Goal: Task Accomplishment & Management: Complete application form

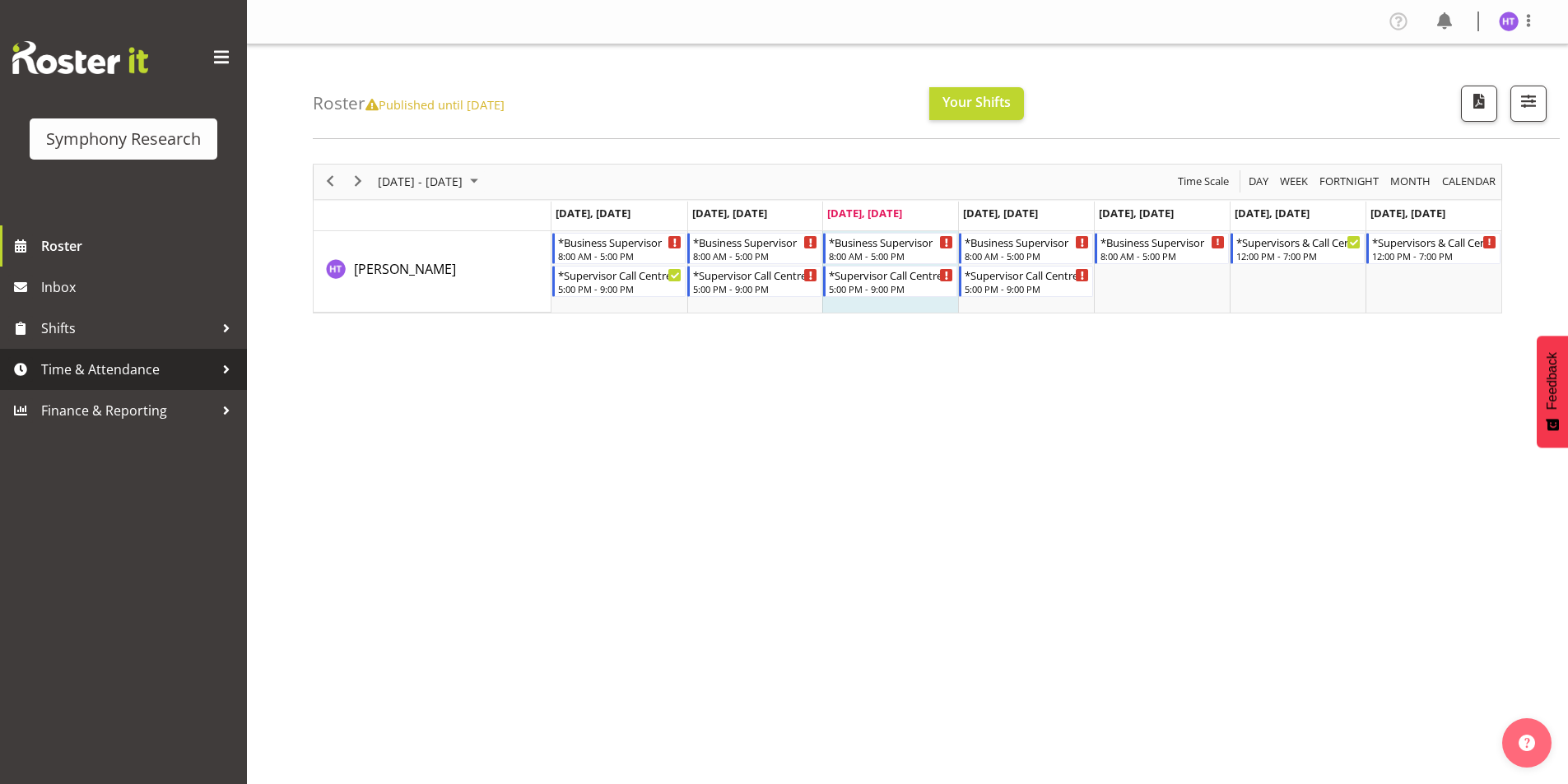
click at [112, 379] on span "Time & Attendance" at bounding box center [127, 369] width 173 height 24
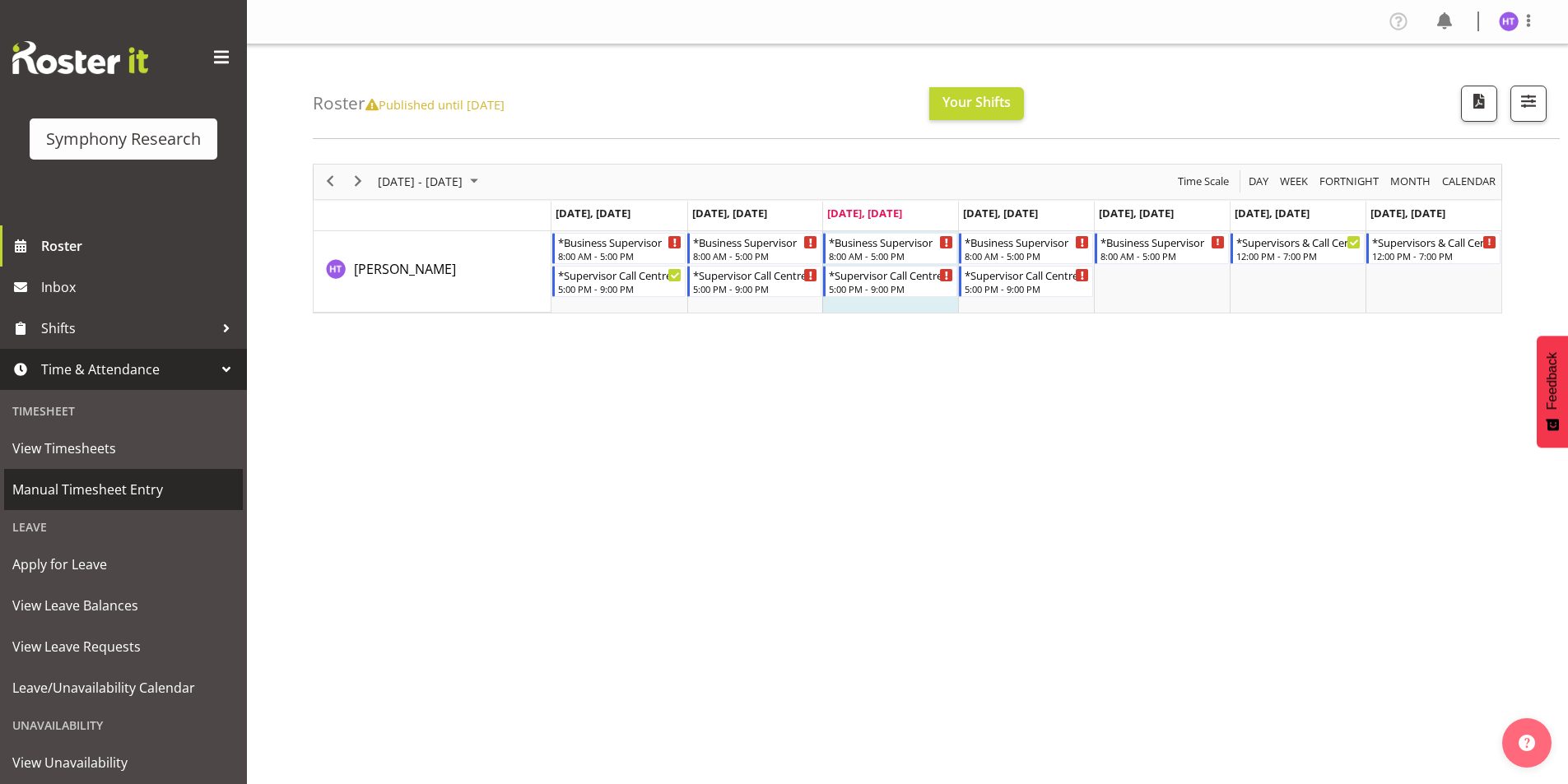
click at [98, 481] on span "Manual Timesheet Entry" at bounding box center [123, 489] width 222 height 24
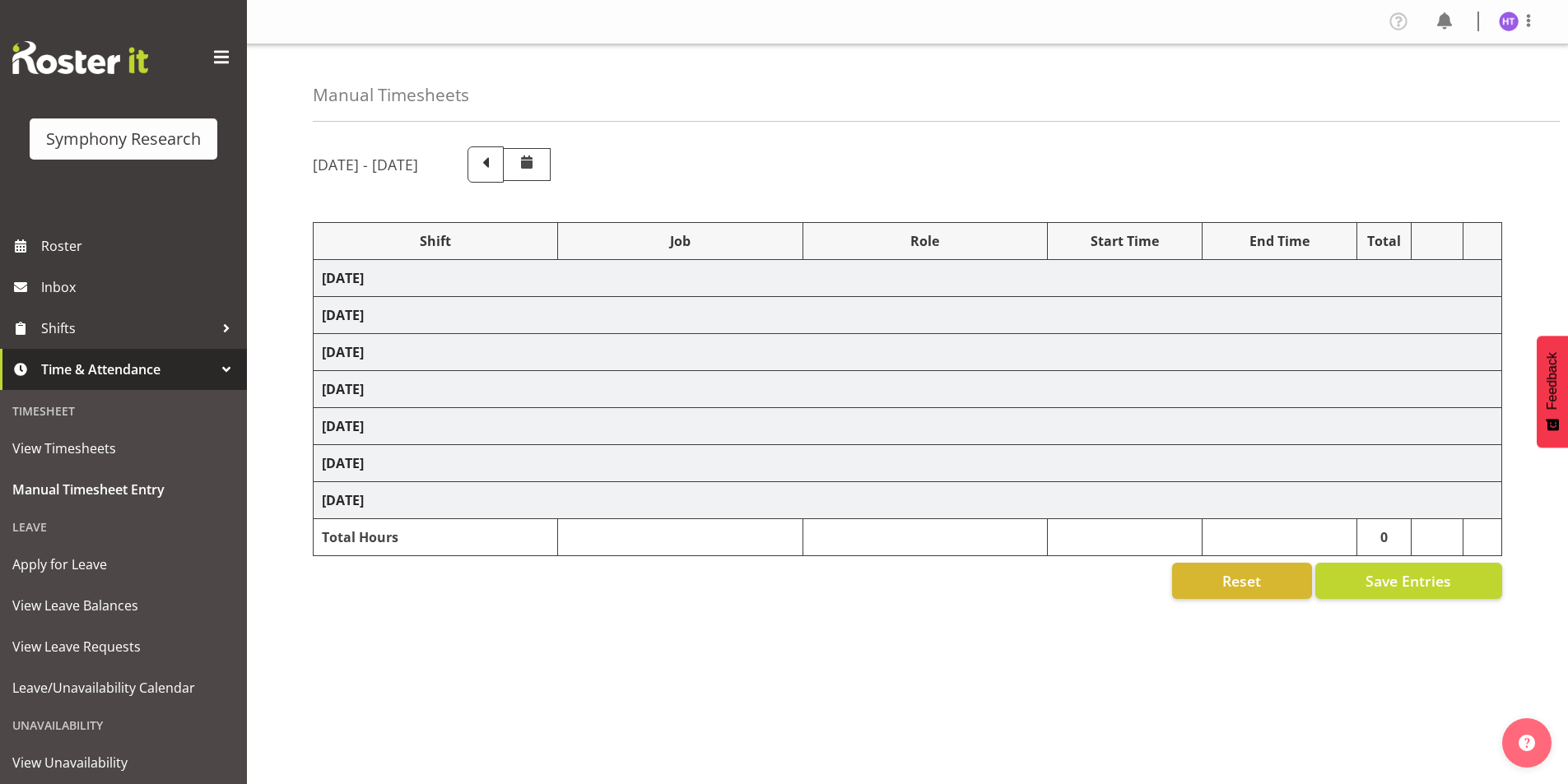
select select "26078"
select select "10731"
select select "45"
select select "41319"
select select "10575"
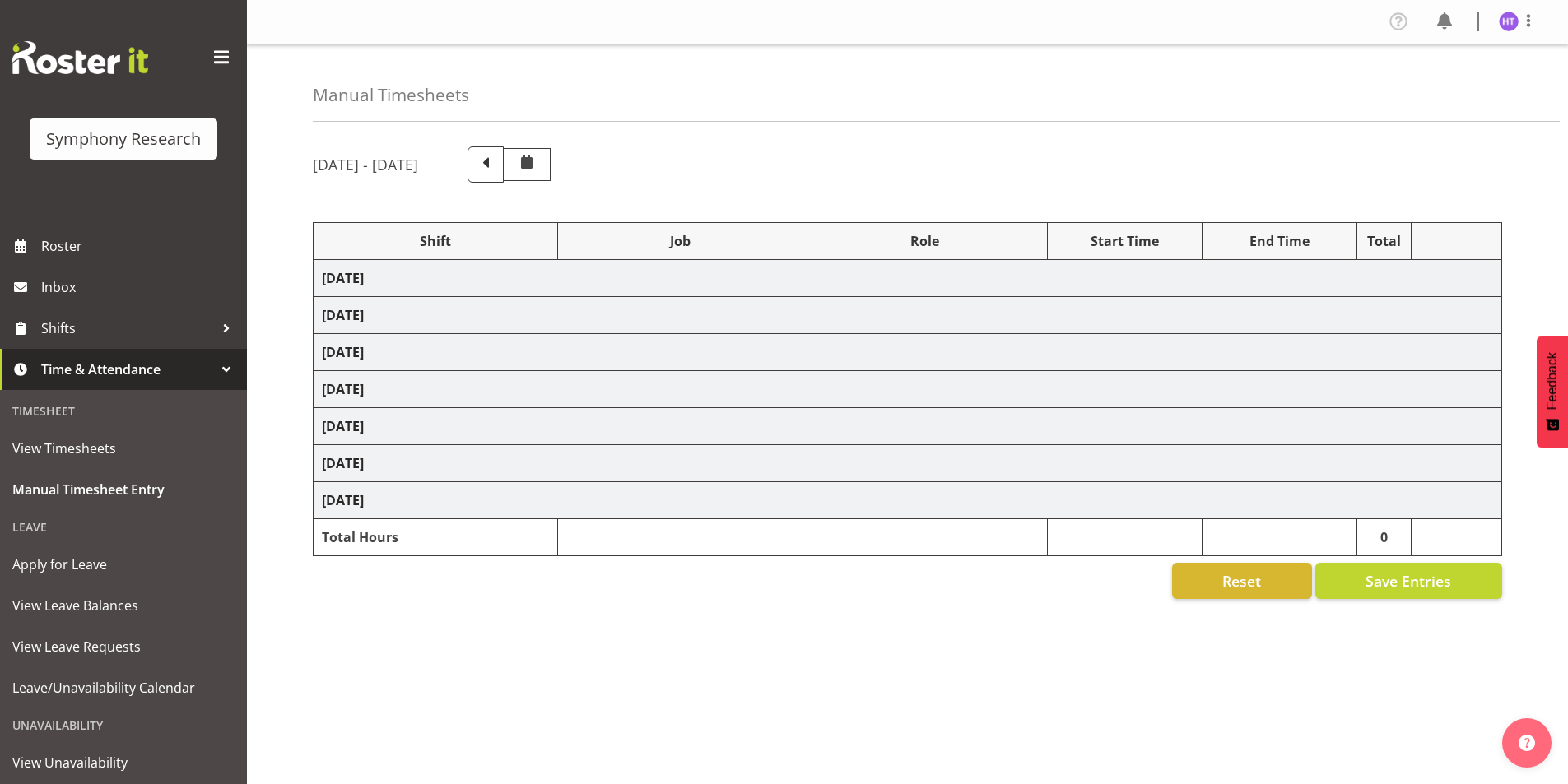
select select "45"
select select "41319"
select select "10732"
select select "45"
select select "41319"
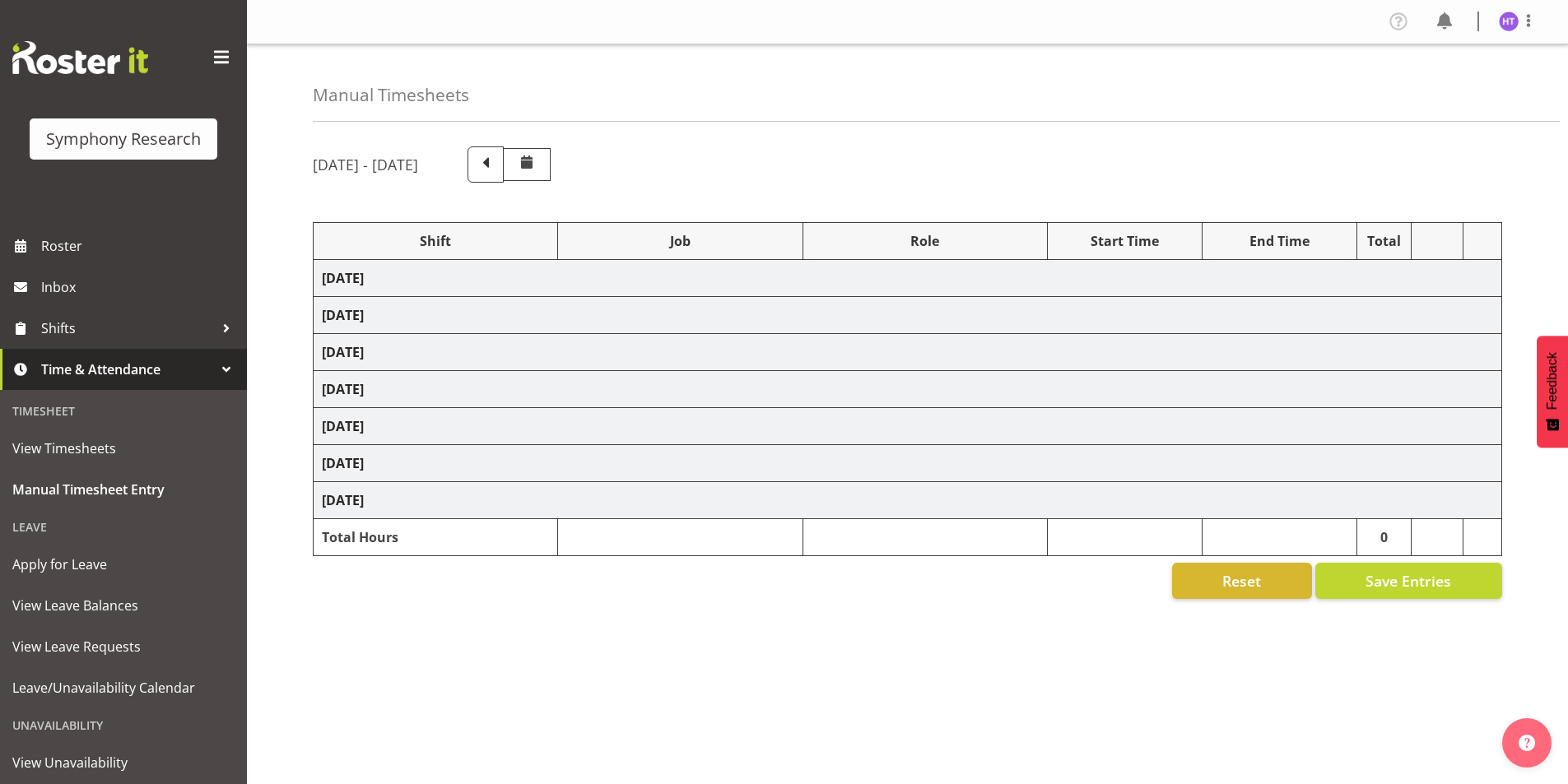
select select "10731"
select select "45"
select select "41319"
select select "10730"
select select "45"
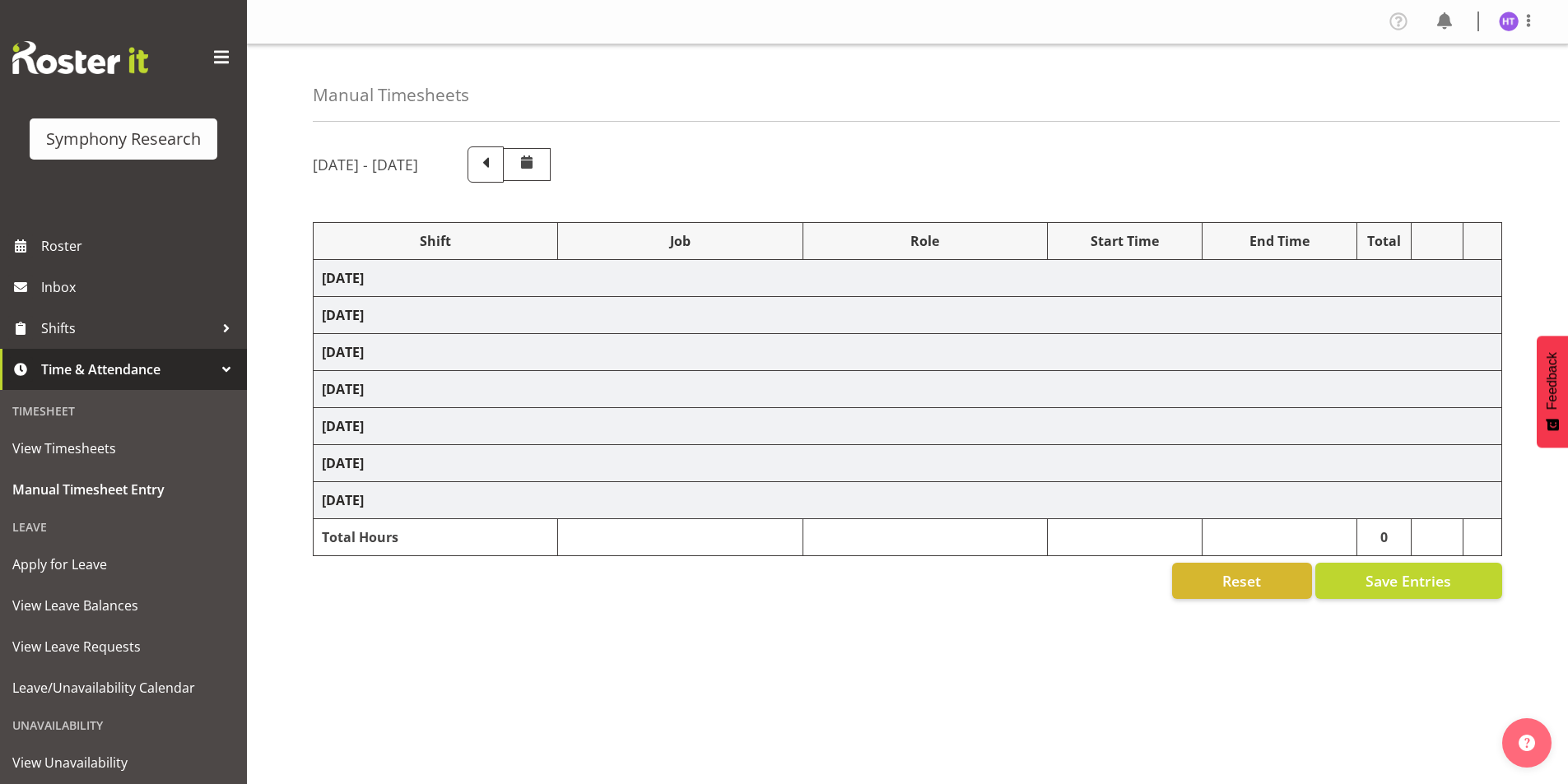
select select "41319"
select select "743"
select select "45"
select select "41319"
select select "10732"
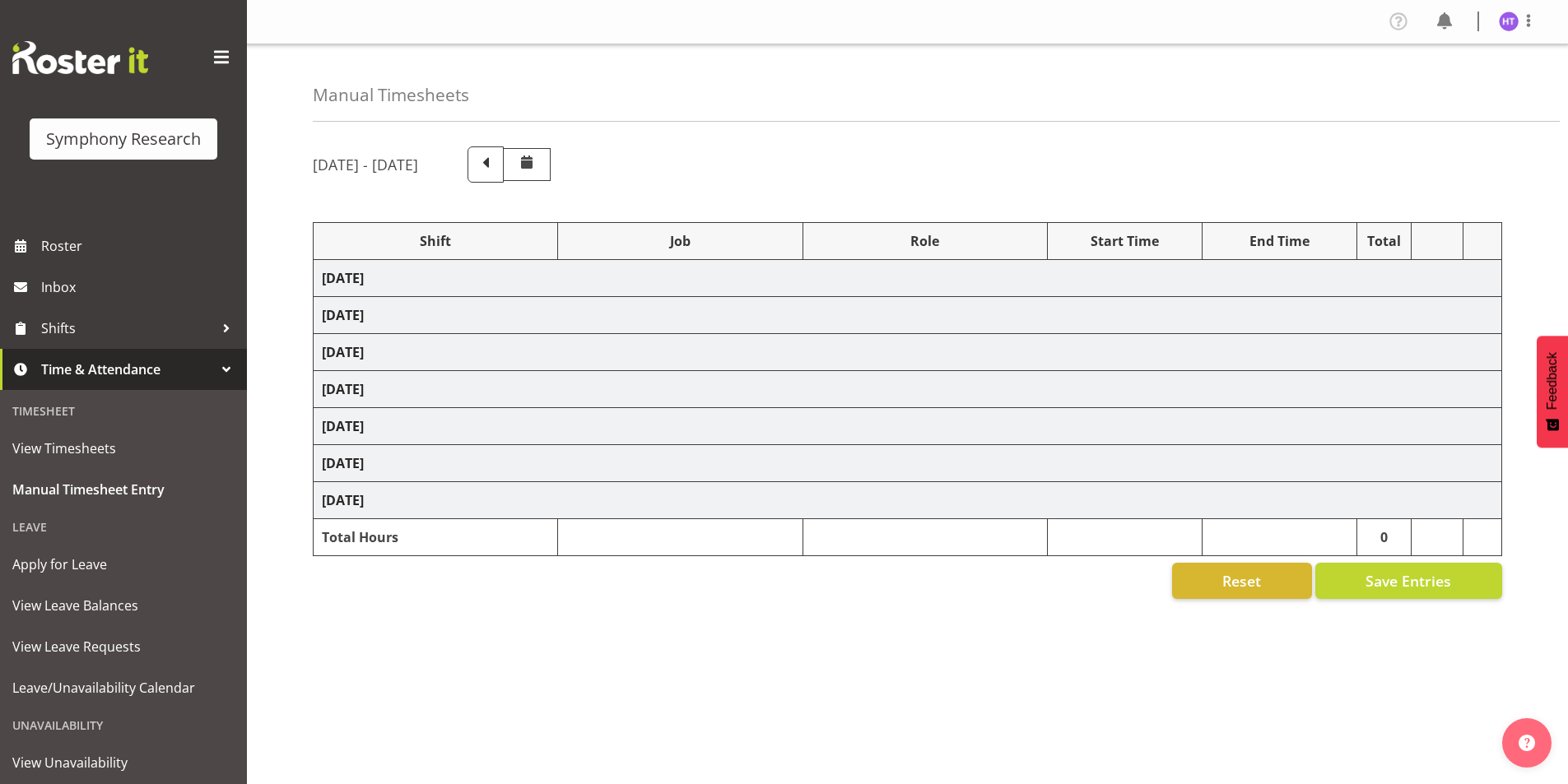
select select "45"
select select "41319"
select select "10499"
select select "45"
select select "41319"
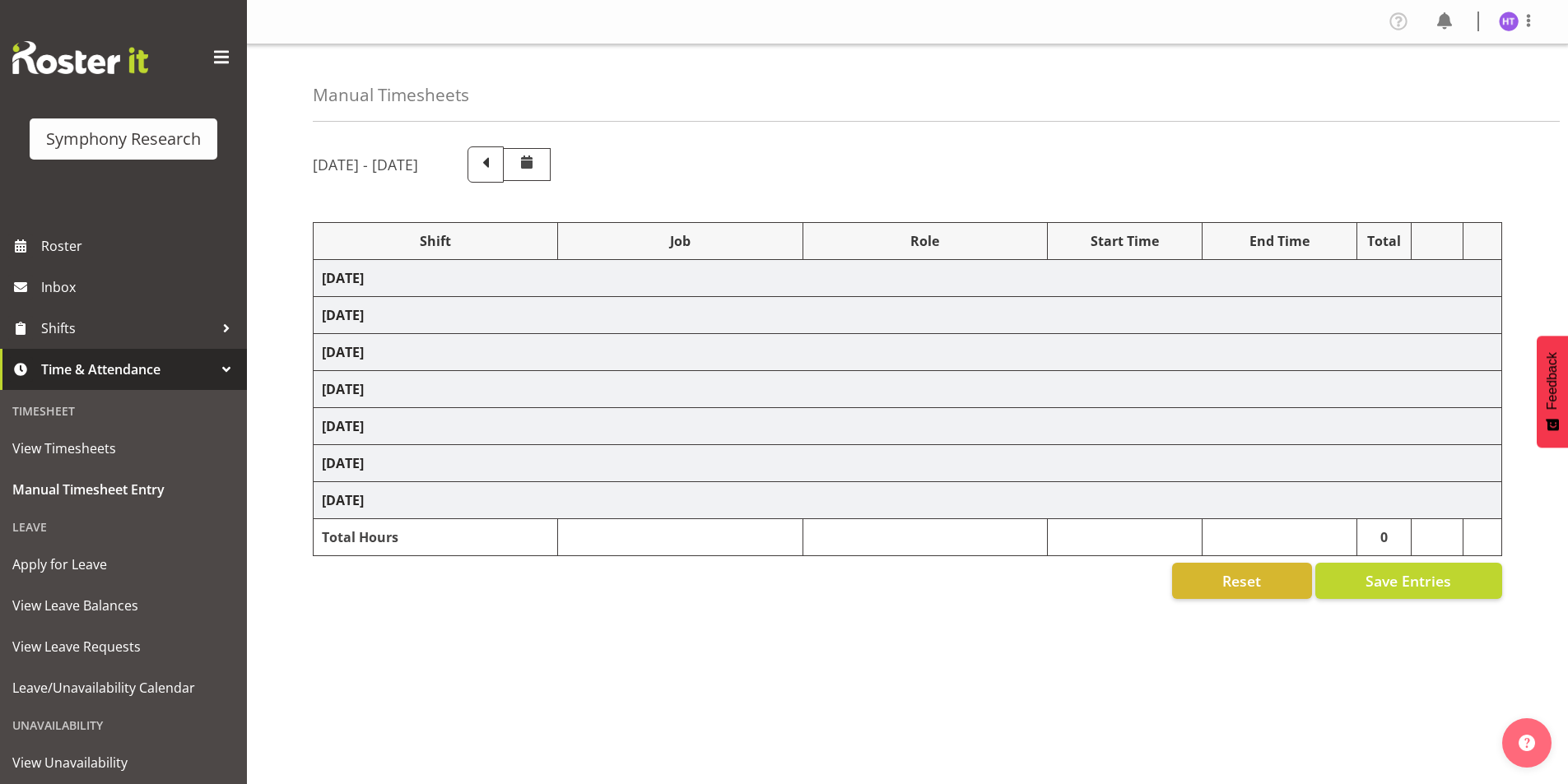
select select "10730"
select select "45"
select select "41319"
select select "743"
select select "45"
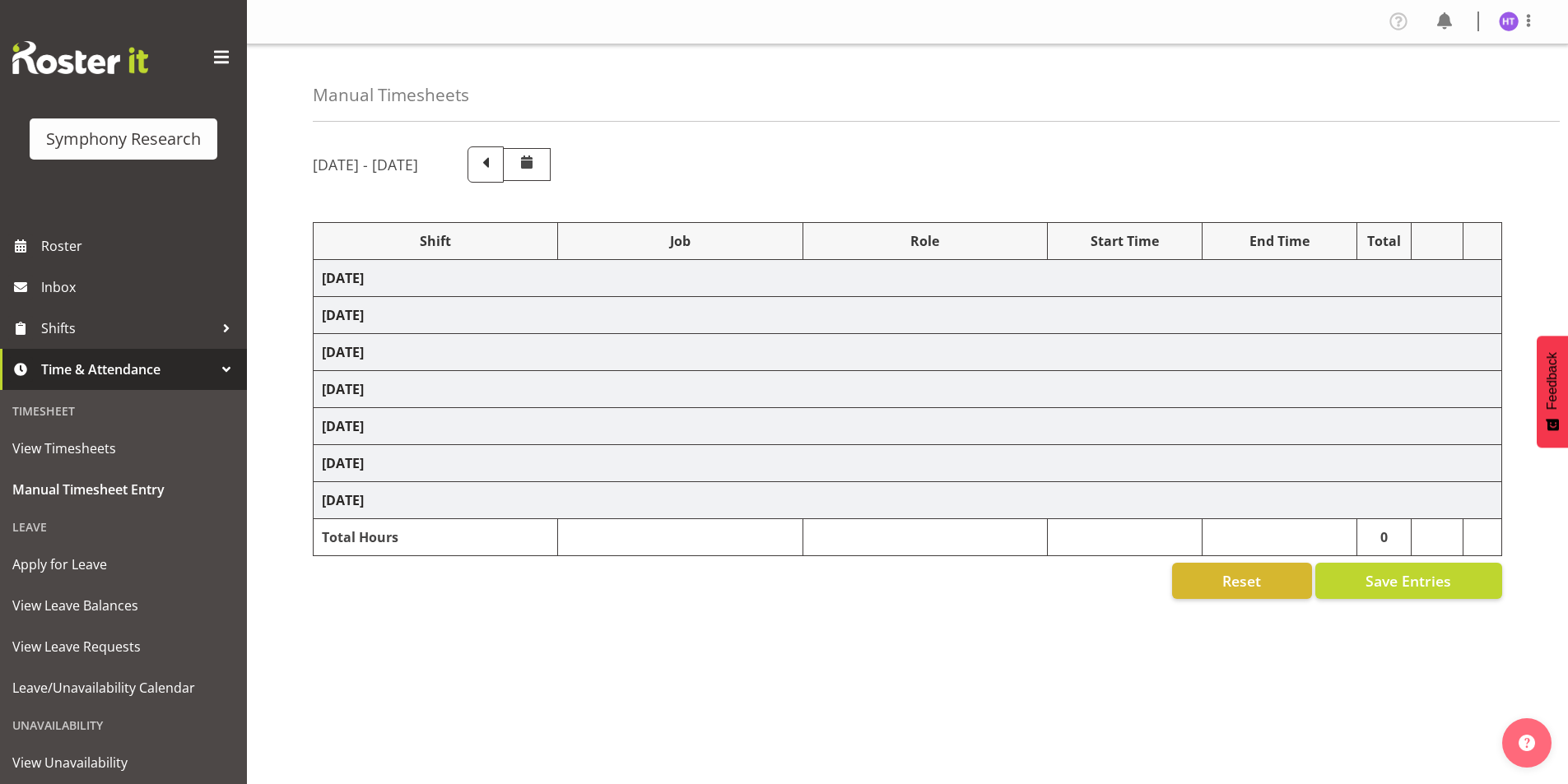
select select "26078"
select select "10730"
select select "45"
select select "26078"
select select "10731"
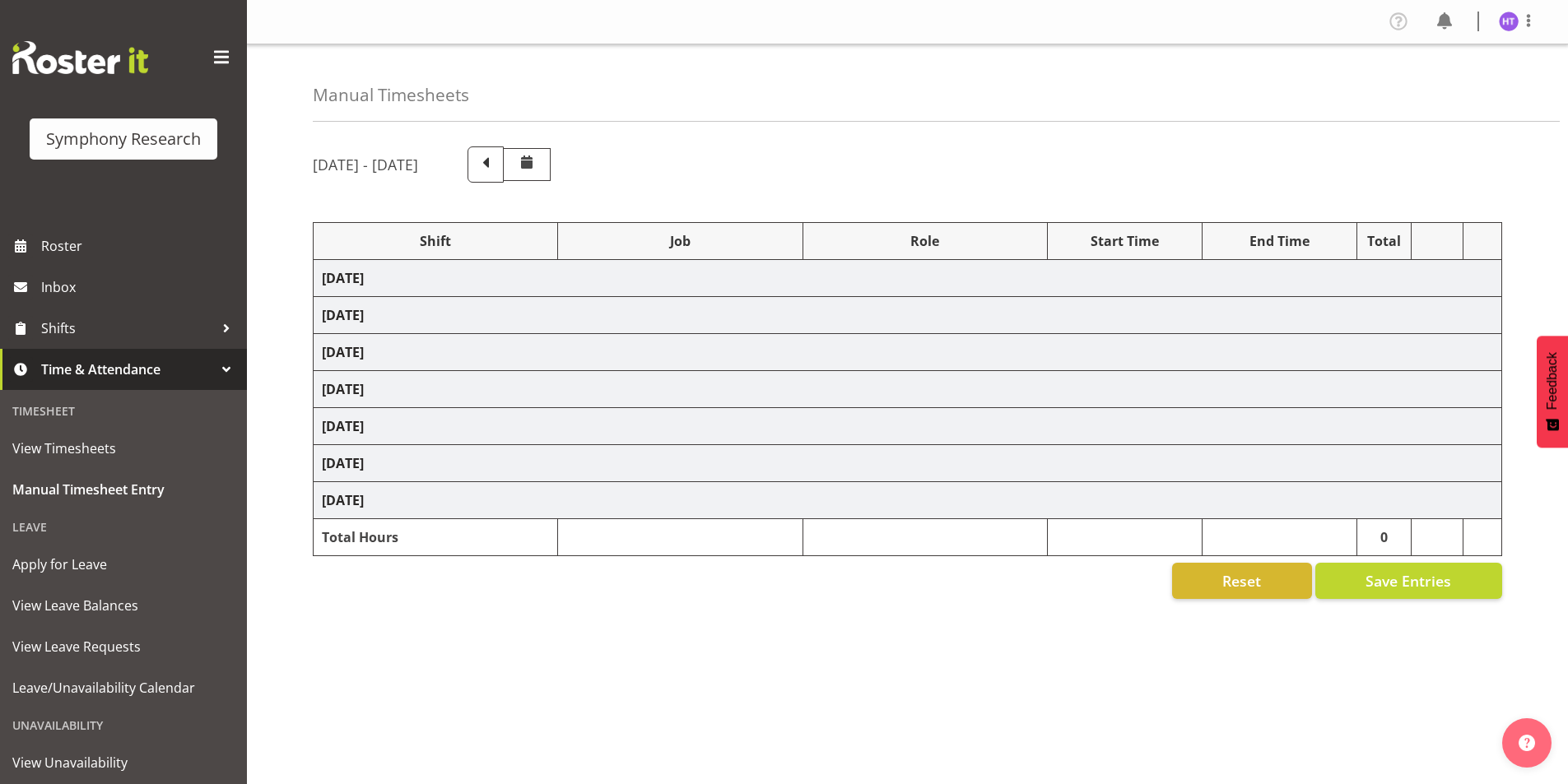
select select "45"
select select "41319"
select select "10499"
select select "45"
select select "17153"
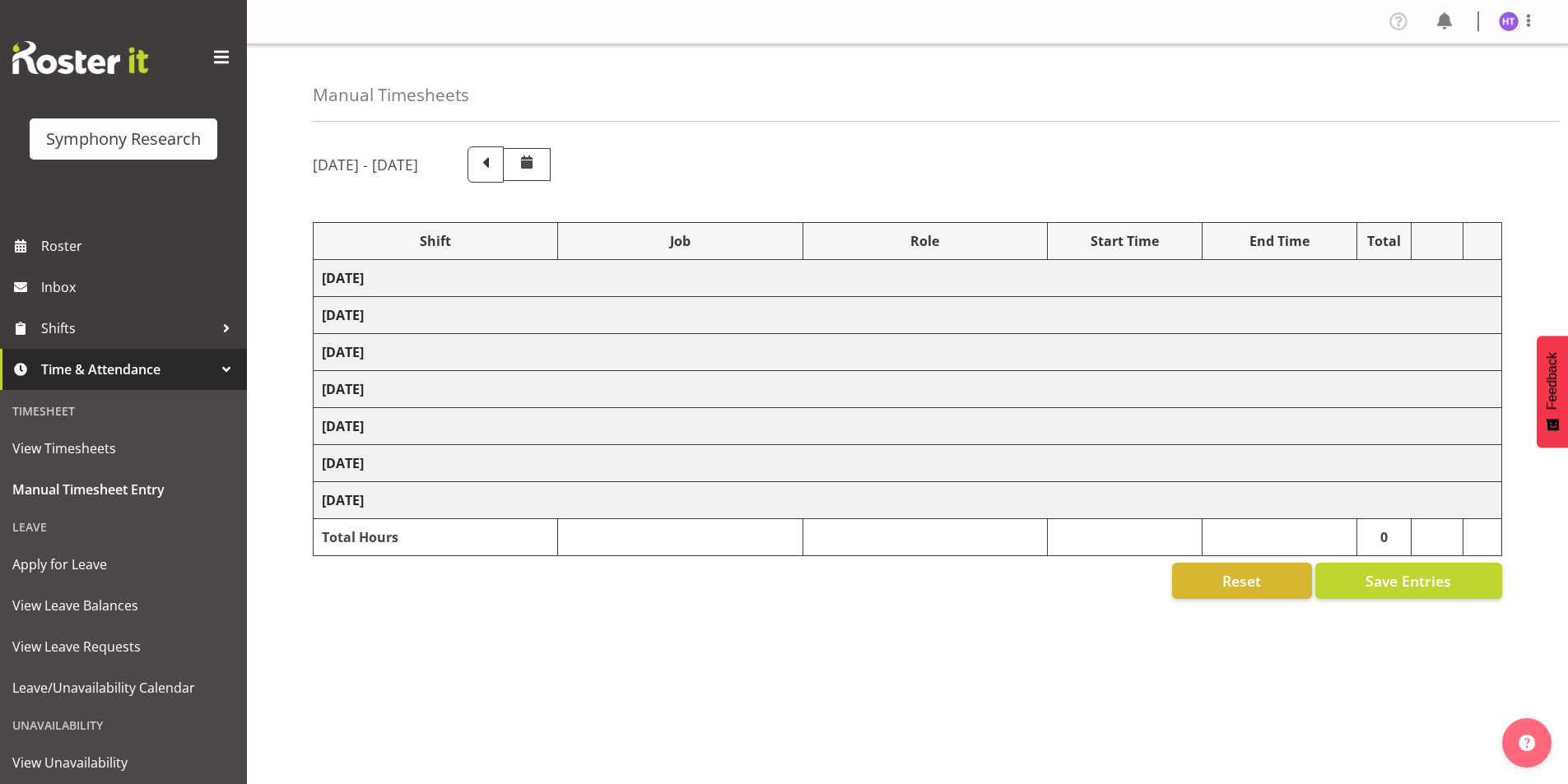
select select "743"
select select "45"
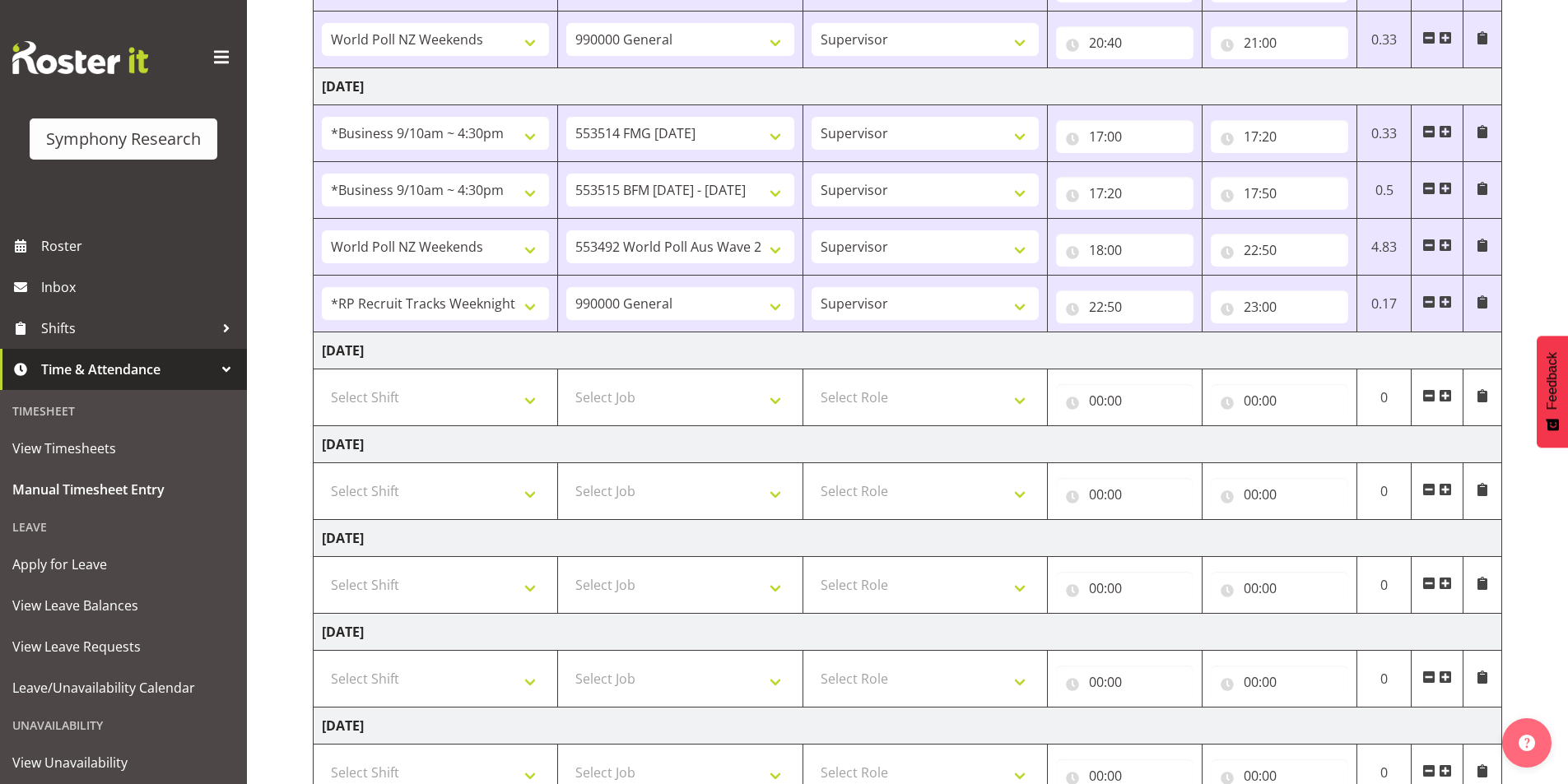
scroll to position [906, 0]
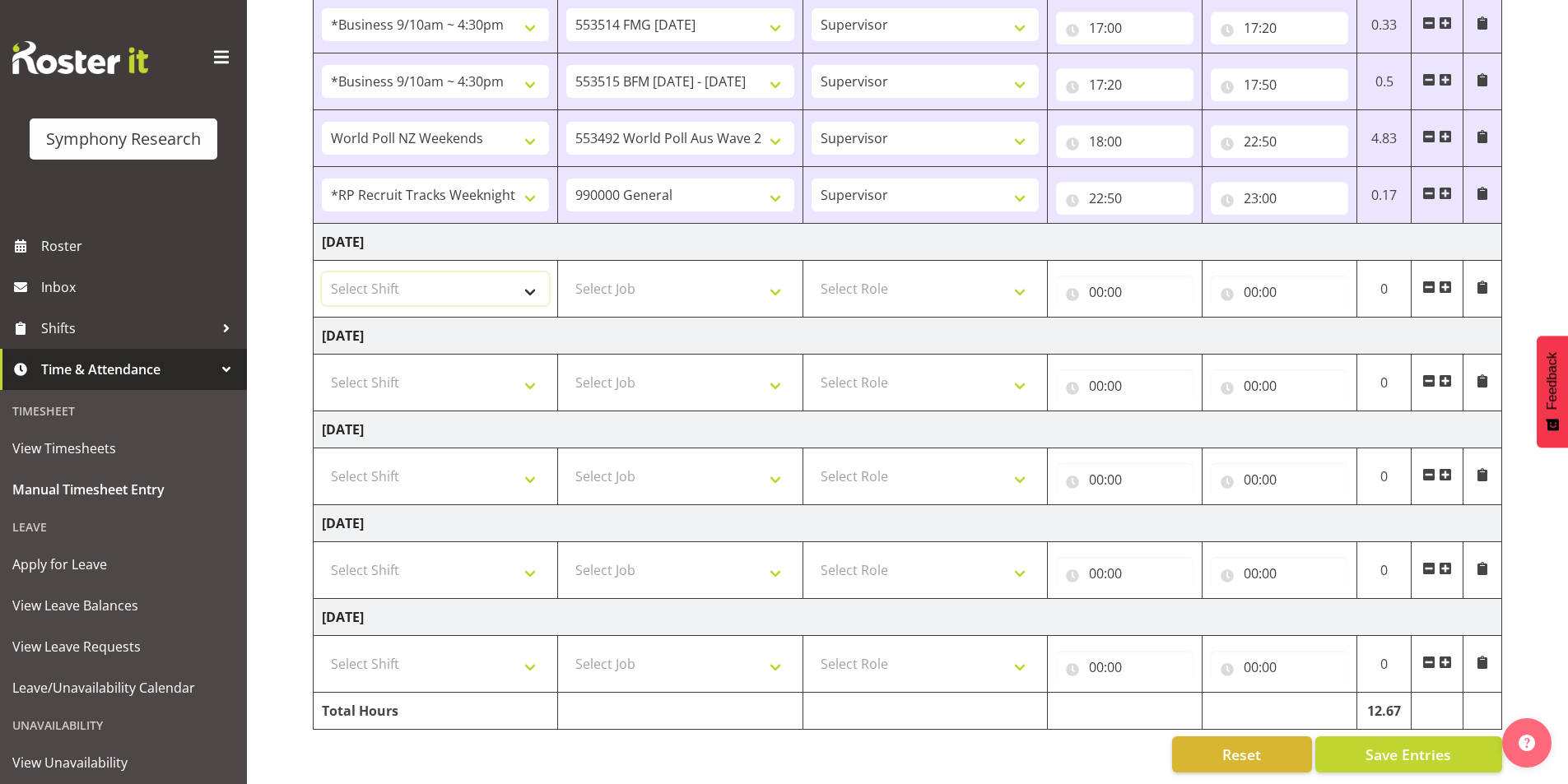
click at [423, 299] on select "Select Shift !!Weekend Residential (Roster IT Shift Label) *Business 9/10am ~ 4…" at bounding box center [435, 288] width 227 height 33
select select "26078"
click at [322, 273] on select "Select Shift !!Weekend Residential (Roster IT Shift Label) *Business 9/10am ~ 4…" at bounding box center [435, 288] width 227 height 33
click at [630, 289] on select "Select Job 550060 IF Admin 553492 World Poll Aus Wave 2 Main 2025 553493 World …" at bounding box center [679, 288] width 227 height 33
select select "10814"
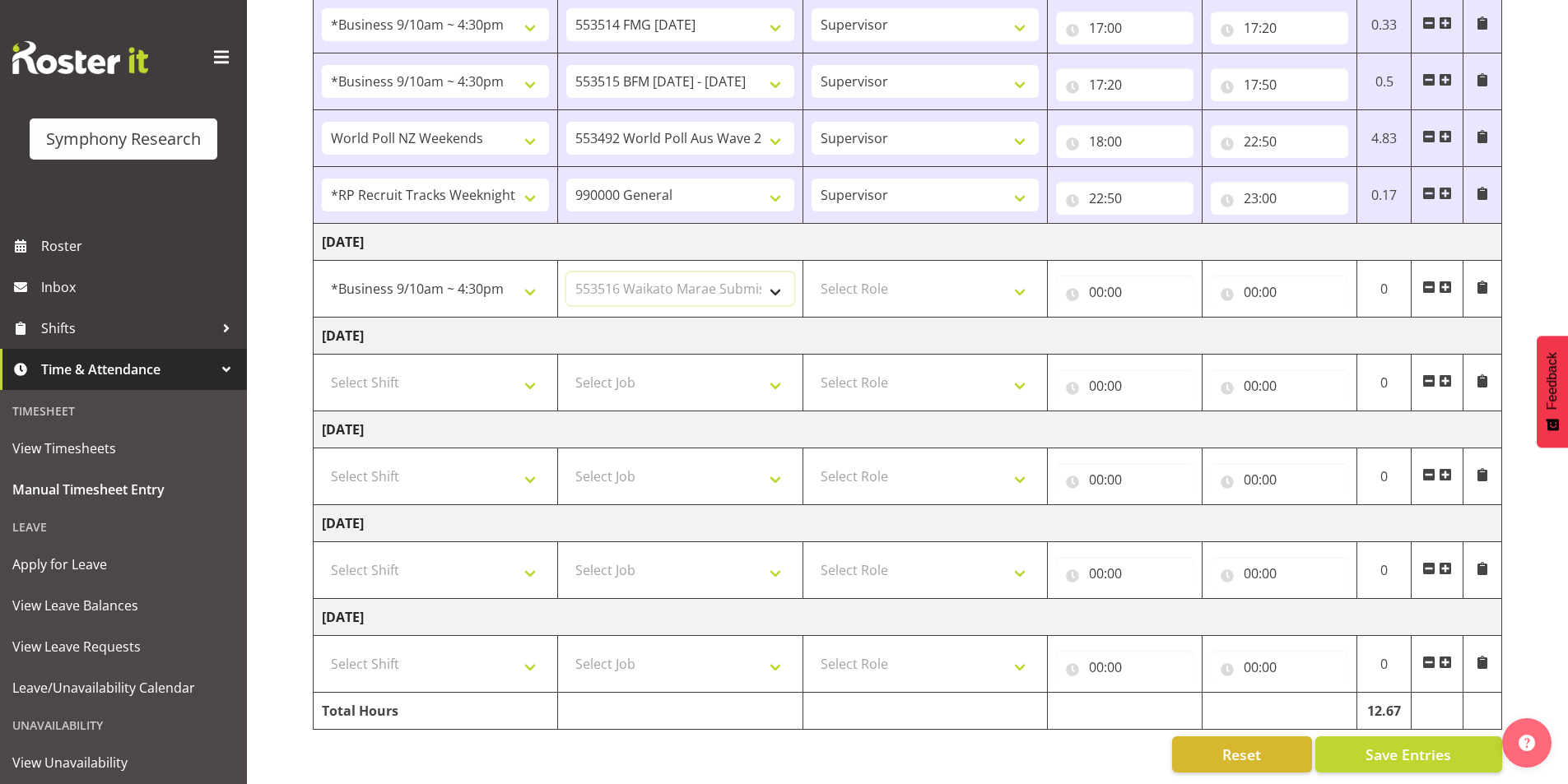
click at [566, 273] on select "Select Job 550060 IF Admin 553492 World Poll Aus Wave 2 Main 2025 553493 World …" at bounding box center [679, 288] width 227 height 33
click at [849, 292] on select "Select Role Interviewing Briefing Supervisor" at bounding box center [925, 288] width 227 height 33
select select "47"
click at [812, 273] on select "Select Role Interviewing Briefing Supervisor" at bounding box center [925, 288] width 227 height 33
click at [1090, 290] on input "00:00" at bounding box center [1124, 292] width 138 height 33
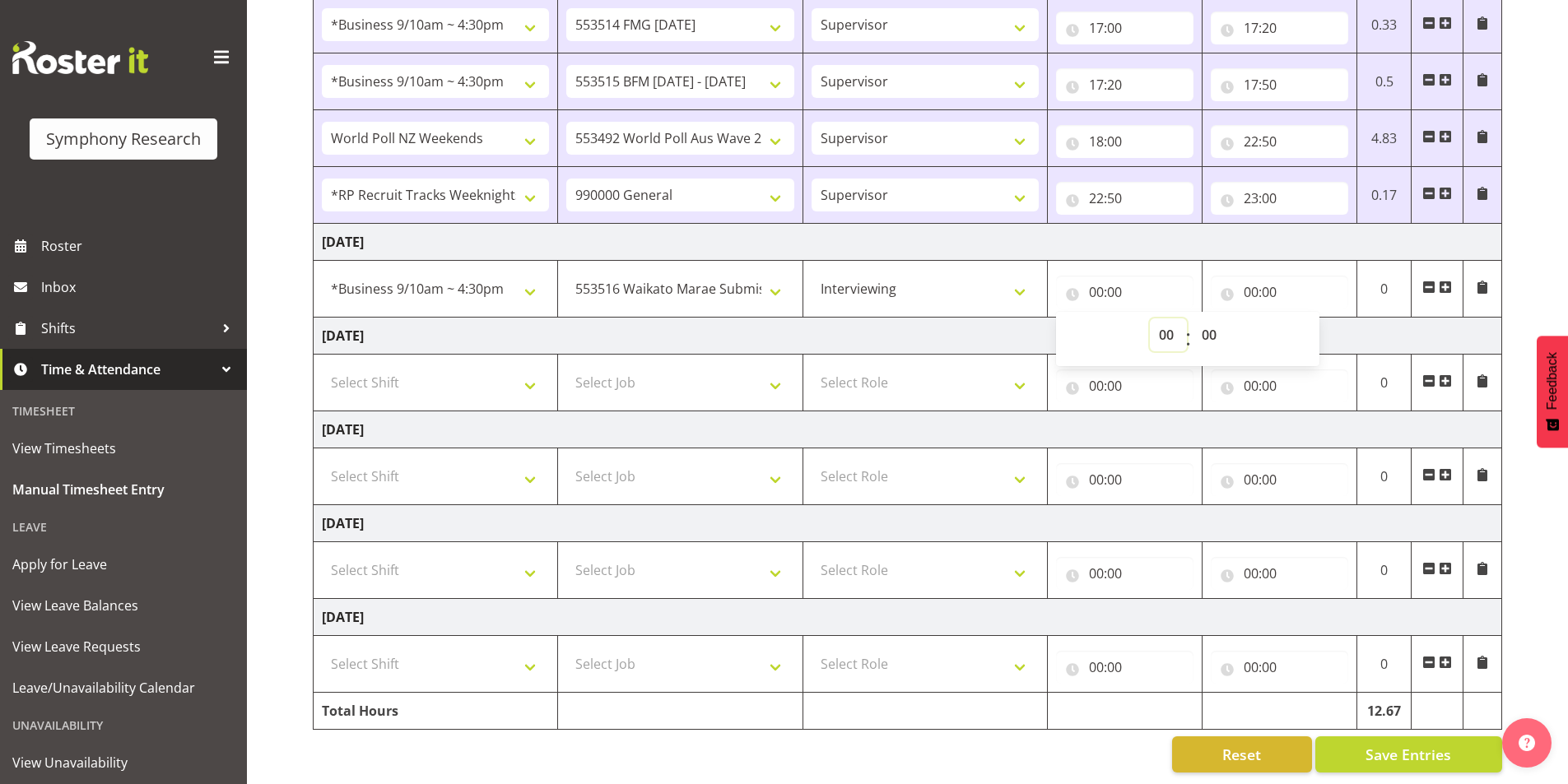
click at [1158, 349] on select "00 01 02 03 04 05 06 07 08 09 10 11 12 13 14 15 16 17 18 19 20 21 22 23" at bounding box center [1168, 335] width 37 height 33
select select "11"
click at [1150, 319] on select "00 01 02 03 04 05 06 07 08 09 10 11 12 13 14 15 16 17 18 19 20 21 22 23" at bounding box center [1168, 335] width 37 height 33
type input "11:00"
click at [1254, 290] on input "00:00" at bounding box center [1280, 292] width 138 height 33
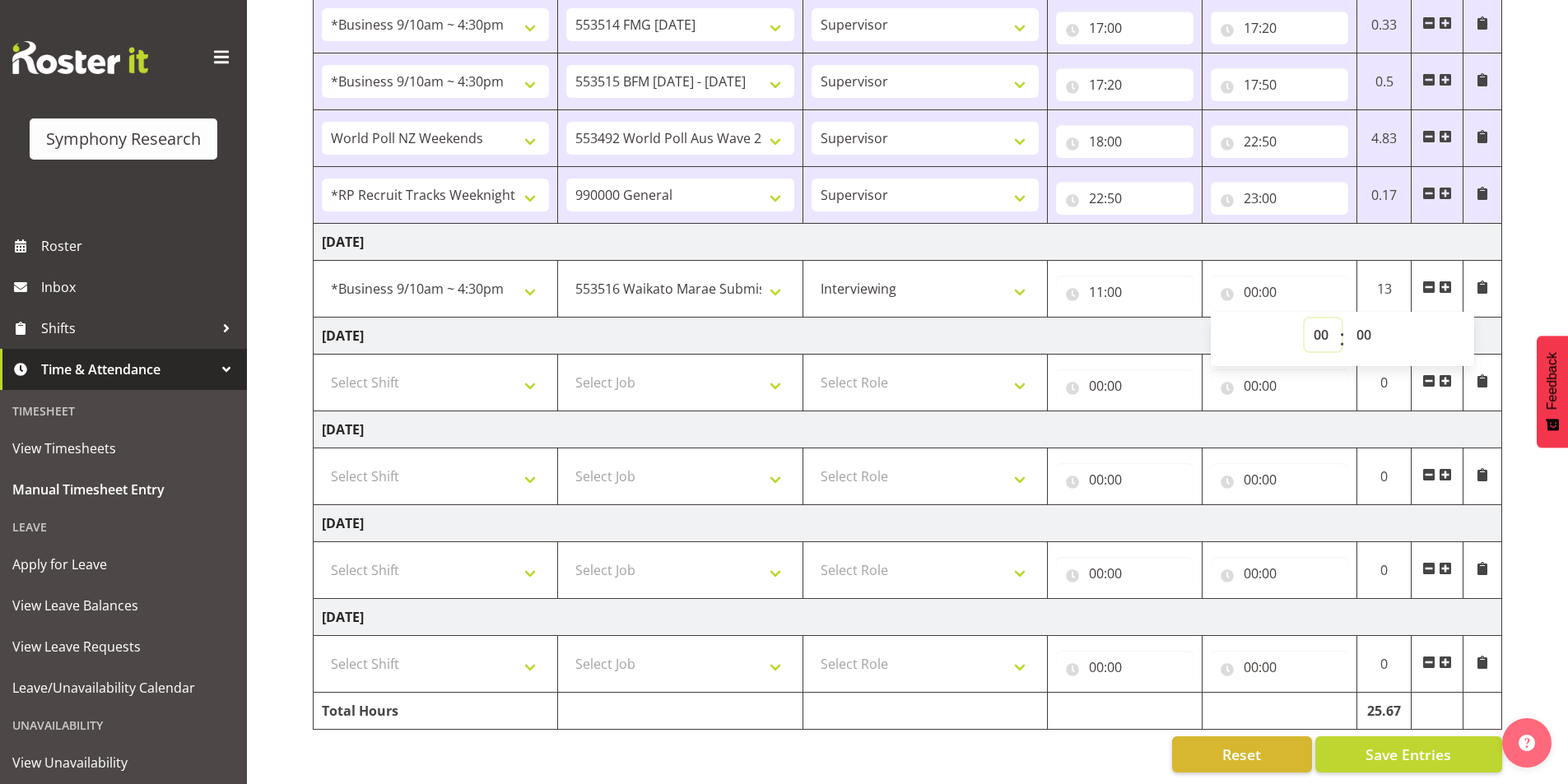
click at [1316, 336] on select "00 01 02 03 04 05 06 07 08 09 10 11 12 13 14 15 16 17 18 19 20 21 22 23" at bounding box center [1323, 335] width 37 height 33
select select "16"
click at [1305, 319] on select "00 01 02 03 04 05 06 07 08 09 10 11 12 13 14 15 16 17 18 19 20 21 22 23" at bounding box center [1323, 335] width 37 height 33
type input "16:00"
click at [1445, 286] on span at bounding box center [1446, 288] width 13 height 13
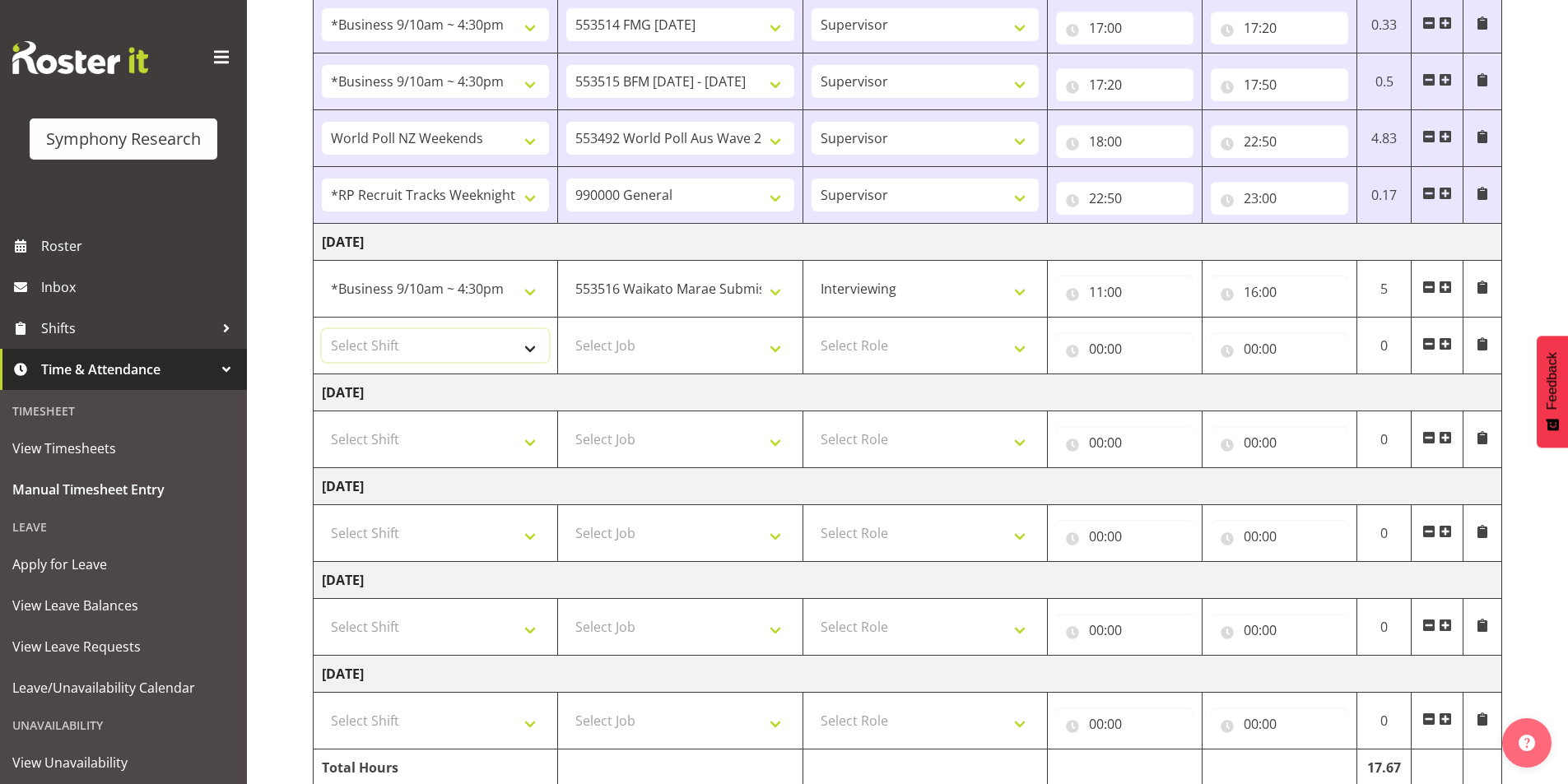
click at [442, 346] on select "Select Shift !!Weekend Residential (Roster IT Shift Label) *Business 9/10am ~ 4…" at bounding box center [435, 345] width 227 height 33
select select "26078"
click at [322, 330] on select "Select Shift !!Weekend Residential (Roster IT Shift Label) *Business 9/10am ~ 4…" at bounding box center [435, 345] width 227 height 33
click at [583, 357] on select "Select Job 550060 IF Admin 553492 World Poll Aus Wave 2 Main 2025 553493 World …" at bounding box center [679, 345] width 227 height 33
select select "10731"
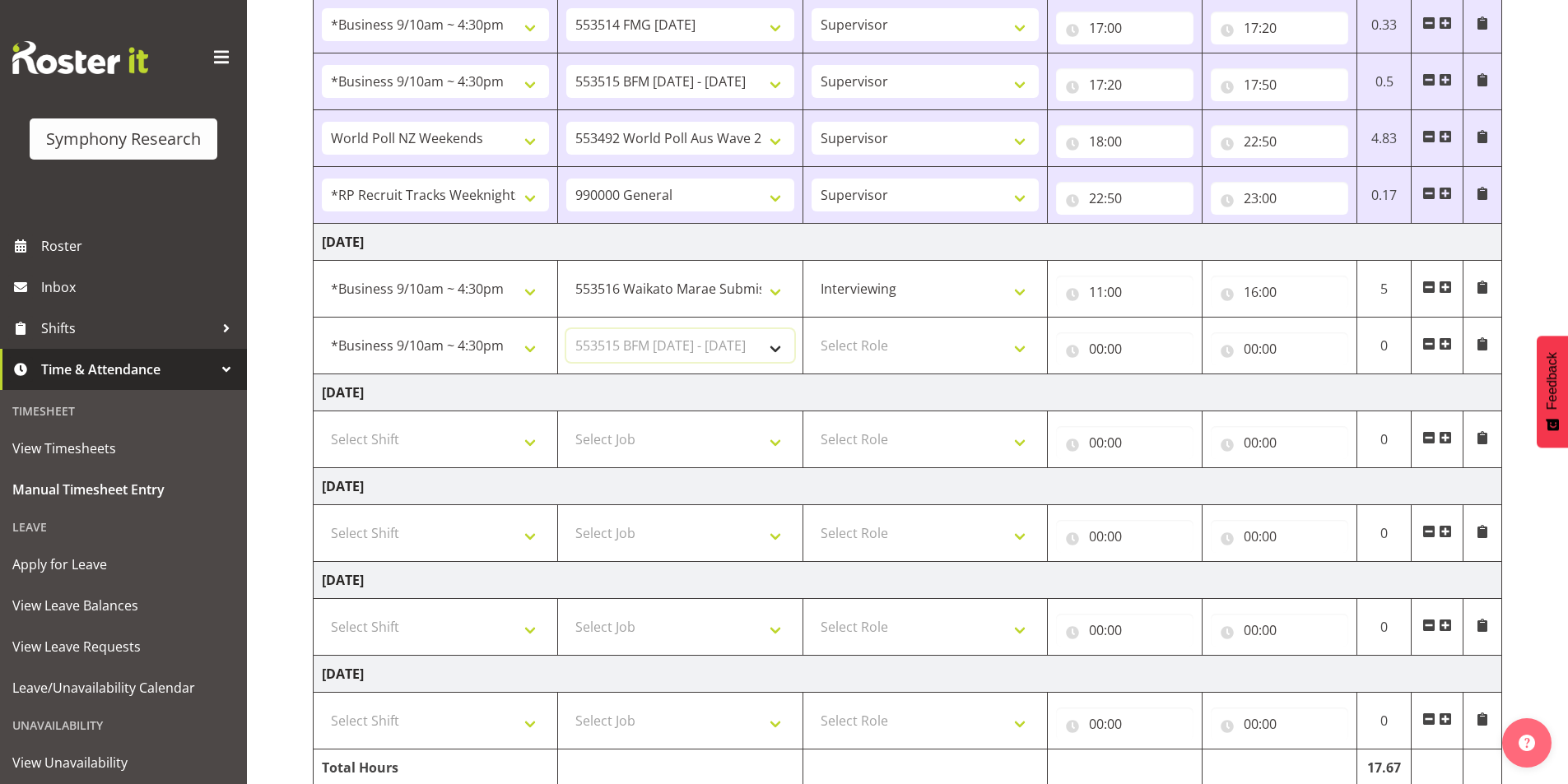
click at [566, 330] on select "Select Job 550060 IF Admin 553492 World Poll Aus Wave 2 Main 2025 553493 World …" at bounding box center [679, 345] width 227 height 33
click at [878, 342] on select "Select Role Interviewing Briefing Supervisor" at bounding box center [925, 345] width 227 height 33
select select "45"
click at [812, 330] on select "Select Role Interviewing Briefing Supervisor" at bounding box center [925, 345] width 227 height 33
click at [1096, 348] on input "00:00" at bounding box center [1124, 349] width 138 height 33
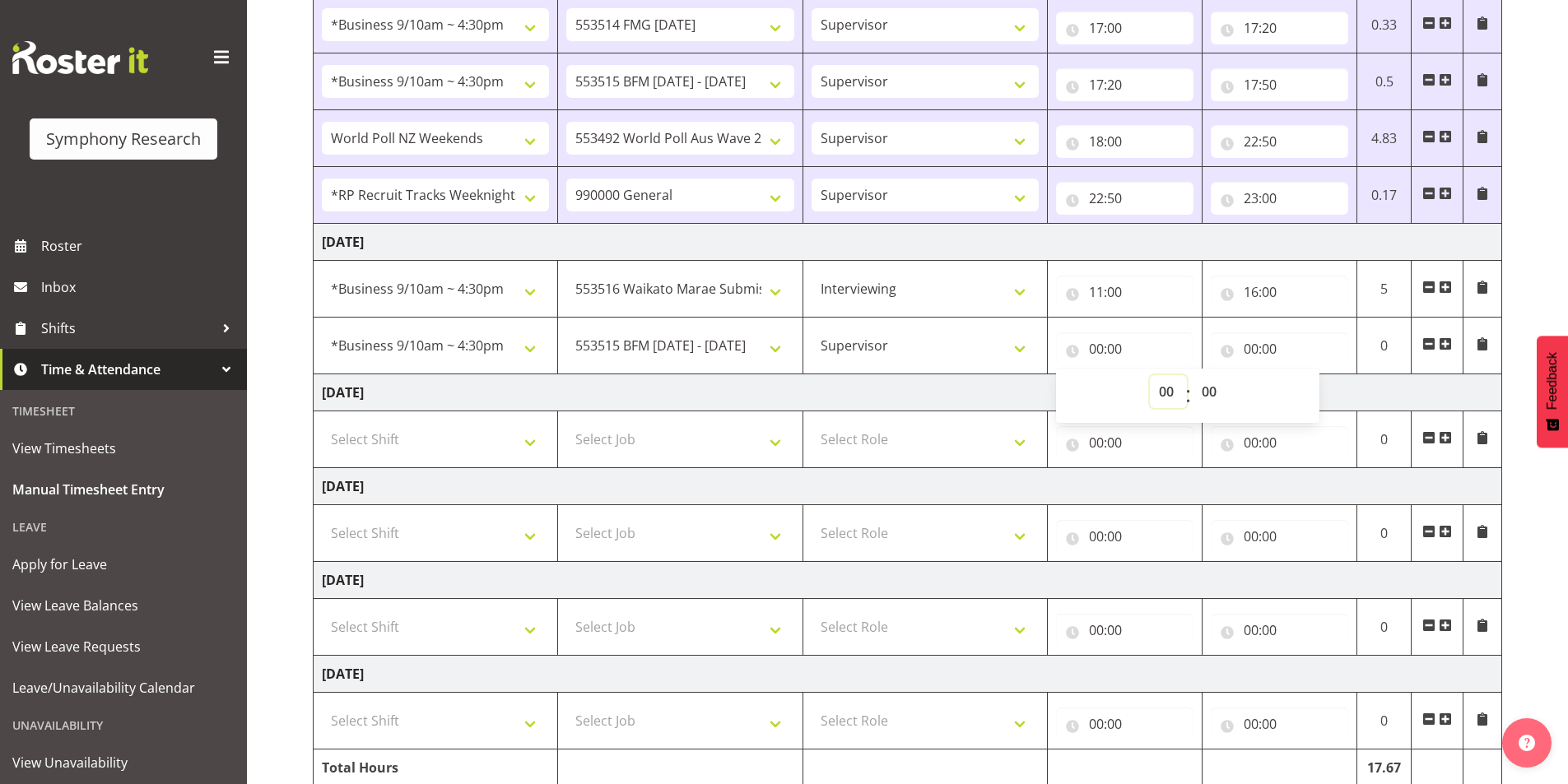
click at [1155, 393] on select "00 01 02 03 04 05 06 07 08 09 10 11 12 13 14 15 16 17 18 19 20 21 22 23" at bounding box center [1168, 392] width 37 height 33
select select "16"
click at [1150, 376] on select "00 01 02 03 04 05 06 07 08 09 10 11 12 13 14 15 16 17 18 19 20 21 22 23" at bounding box center [1168, 392] width 37 height 33
type input "16:00"
click at [1202, 396] on select "00 01 02 03 04 05 06 07 08 09 10 11 12 13 14 15 16 17 18 19 20 21 22 23 24 25 2…" at bounding box center [1211, 392] width 37 height 33
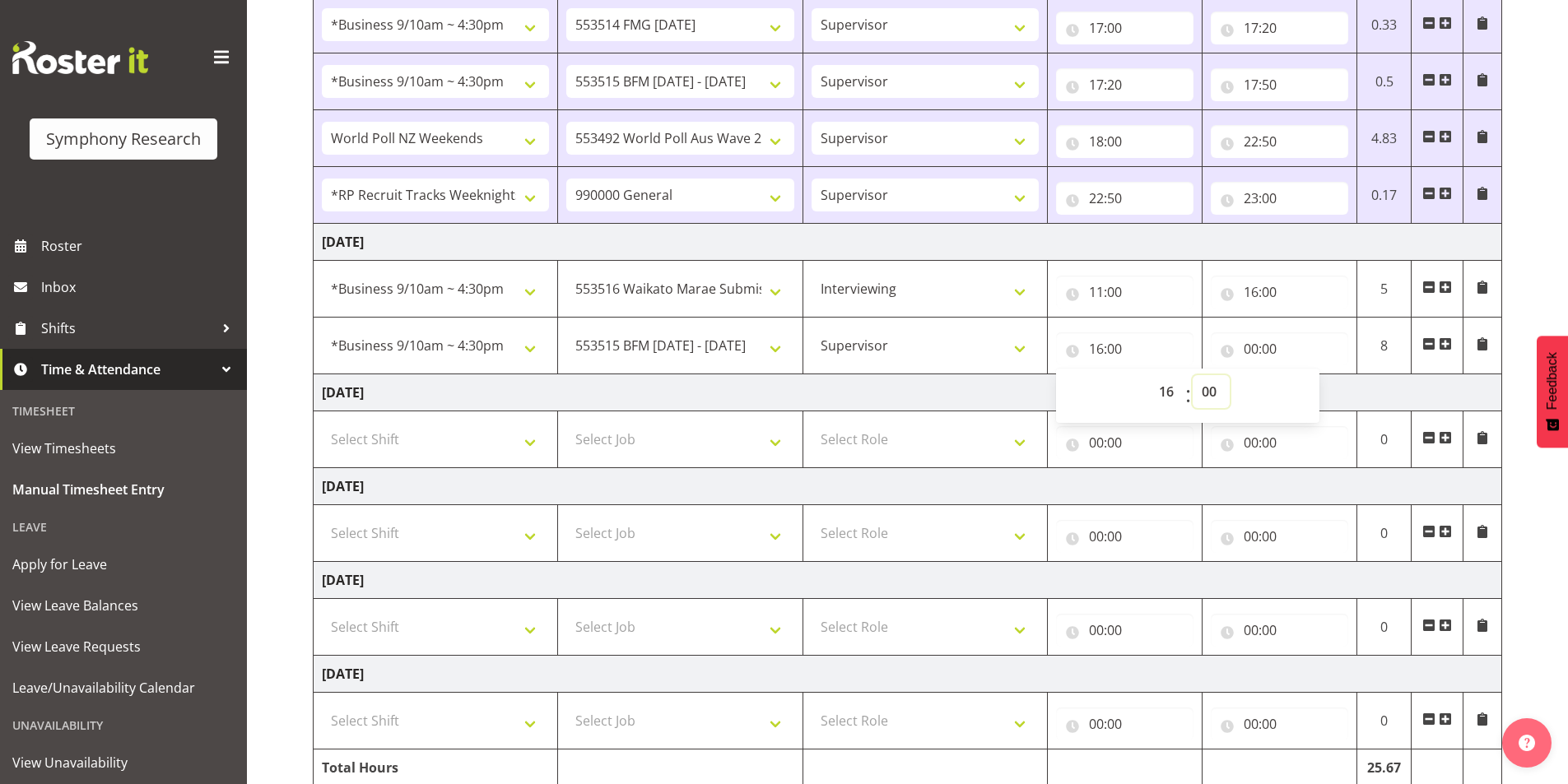
select select "30"
click at [1192, 376] on select "00 01 02 03 04 05 06 07 08 09 10 11 12 13 14 15 16 17 18 19 20 21 22 23 24 25 2…" at bounding box center [1211, 392] width 37 height 33
type input "16:30"
click at [1255, 350] on input "00:00" at bounding box center [1280, 349] width 138 height 33
click at [1316, 400] on select "00 01 02 03 04 05 06 07 08 09 10 11 12 13 14 15 16 17 18 19 20 21 22 23" at bounding box center [1323, 392] width 37 height 33
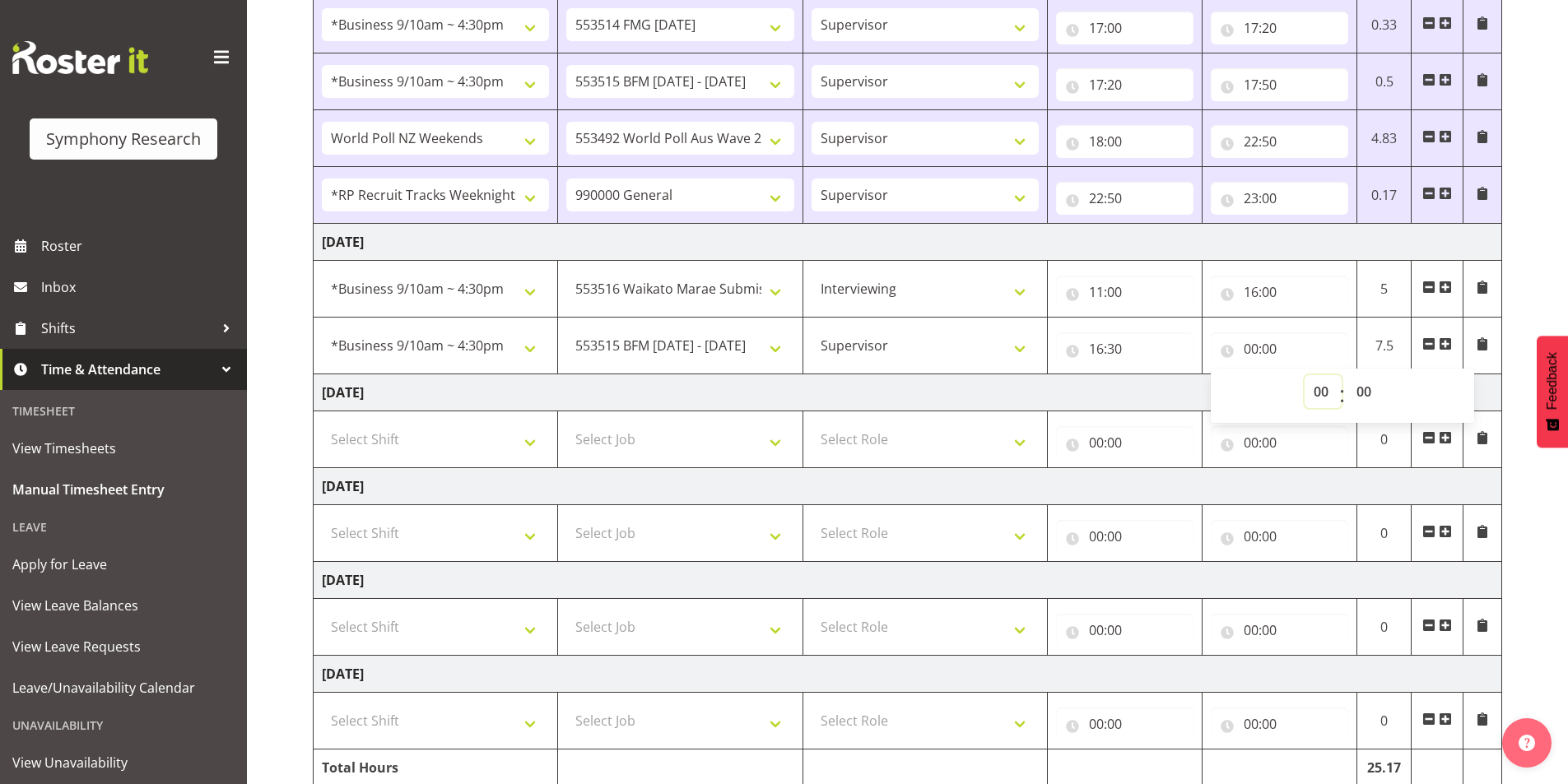
select select "17"
click at [1305, 376] on select "00 01 02 03 04 05 06 07 08 09 10 11 12 13 14 15 16 17 18 19 20 21 22 23" at bounding box center [1323, 392] width 37 height 33
type input "17:00"
click at [1373, 397] on select "00 01 02 03 04 05 06 07 08 09 10 11 12 13 14 15 16 17 18 19 20 21 22 23 24 25 2…" at bounding box center [1366, 392] width 37 height 33
select select "50"
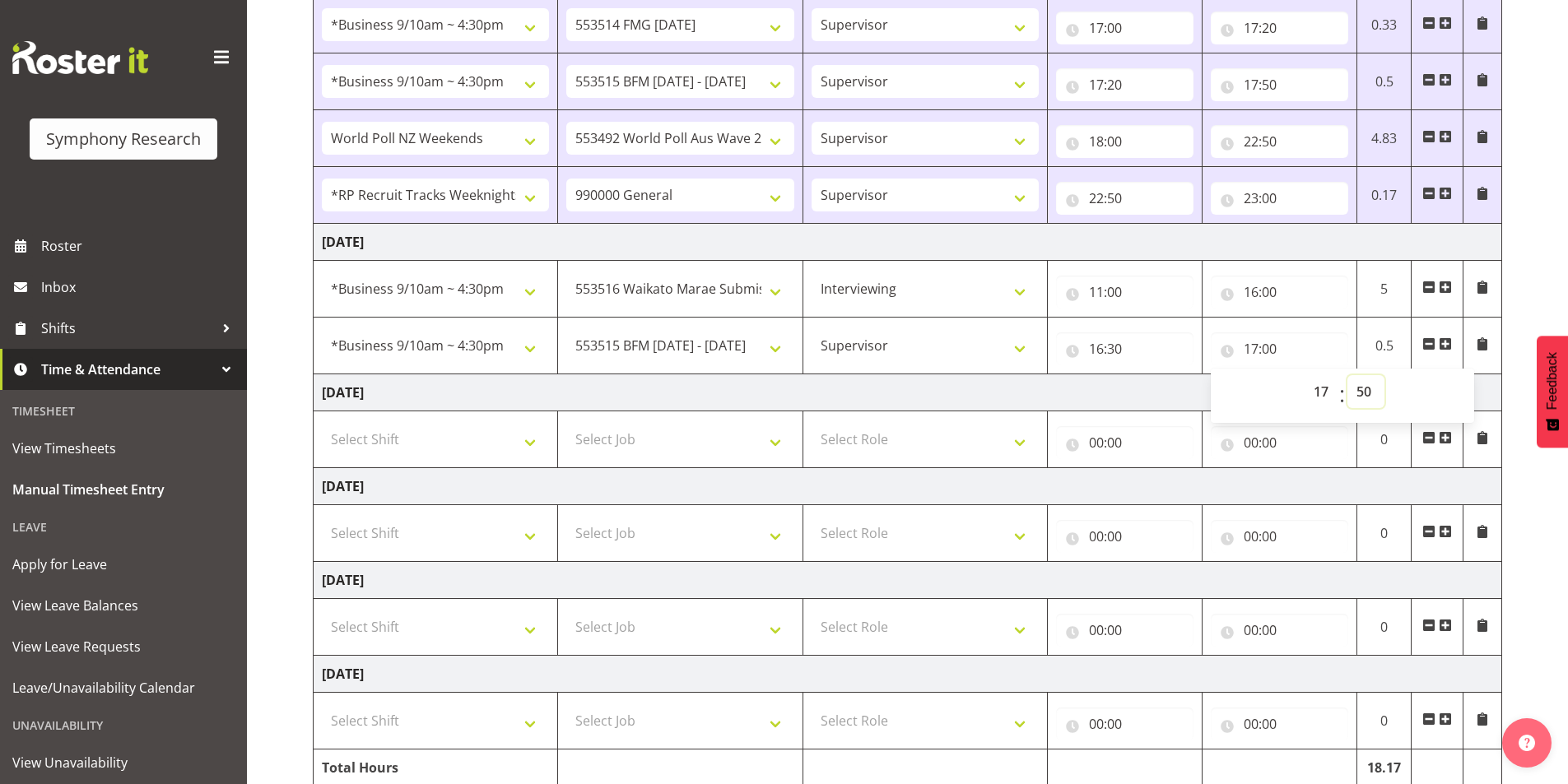
click at [1347, 376] on select "00 01 02 03 04 05 06 07 08 09 10 11 12 13 14 15 16 17 18 19 20 21 22 23 24 25 2…" at bounding box center [1366, 392] width 37 height 33
type input "17:50"
click at [1449, 341] on span at bounding box center [1446, 344] width 13 height 13
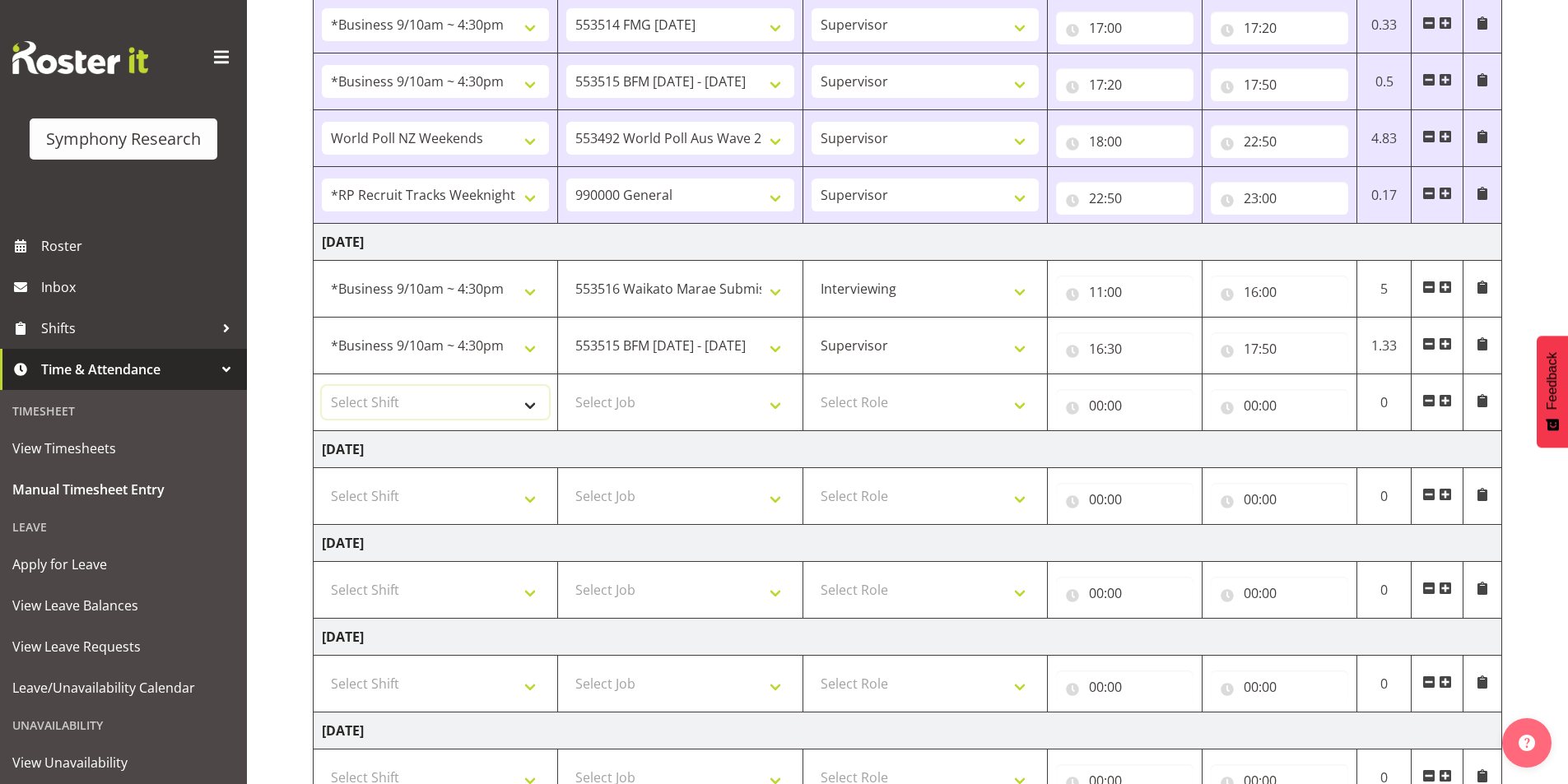
click at [345, 406] on select "Select Shift !!Weekend Residential (Roster IT Shift Label) *Business 9/10am ~ 4…" at bounding box center [435, 402] width 227 height 33
select select "41319"
click at [322, 386] on select "Select Shift !!Weekend Residential (Roster IT Shift Label) *Business 9/10am ~ 4…" at bounding box center [435, 402] width 227 height 33
click at [619, 401] on select "Select Job 550060 IF Admin 553492 World Poll Aus Wave 2 Main 2025 553493 World …" at bounding box center [679, 402] width 227 height 33
select select "10730"
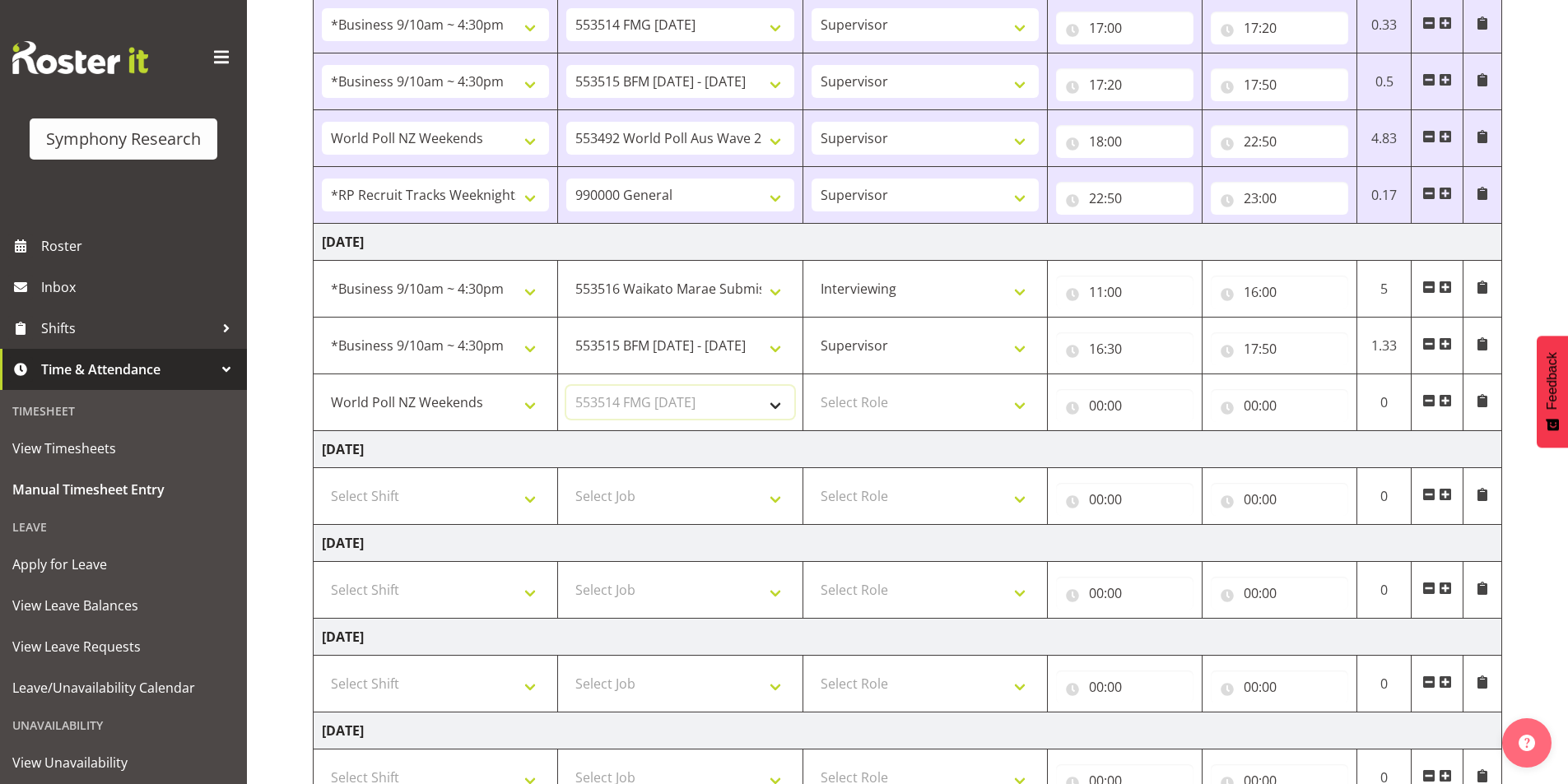
click at [566, 386] on select "Select Job 550060 IF Admin 553492 World Poll Aus Wave 2 Main 2025 553493 World …" at bounding box center [679, 402] width 227 height 33
click at [848, 402] on select "Select Role Interviewing Briefing Supervisor" at bounding box center [925, 402] width 227 height 33
select select "45"
click at [812, 386] on select "Select Role Interviewing Briefing Supervisor" at bounding box center [925, 402] width 227 height 33
click at [1101, 413] on input "00:00" at bounding box center [1124, 405] width 138 height 33
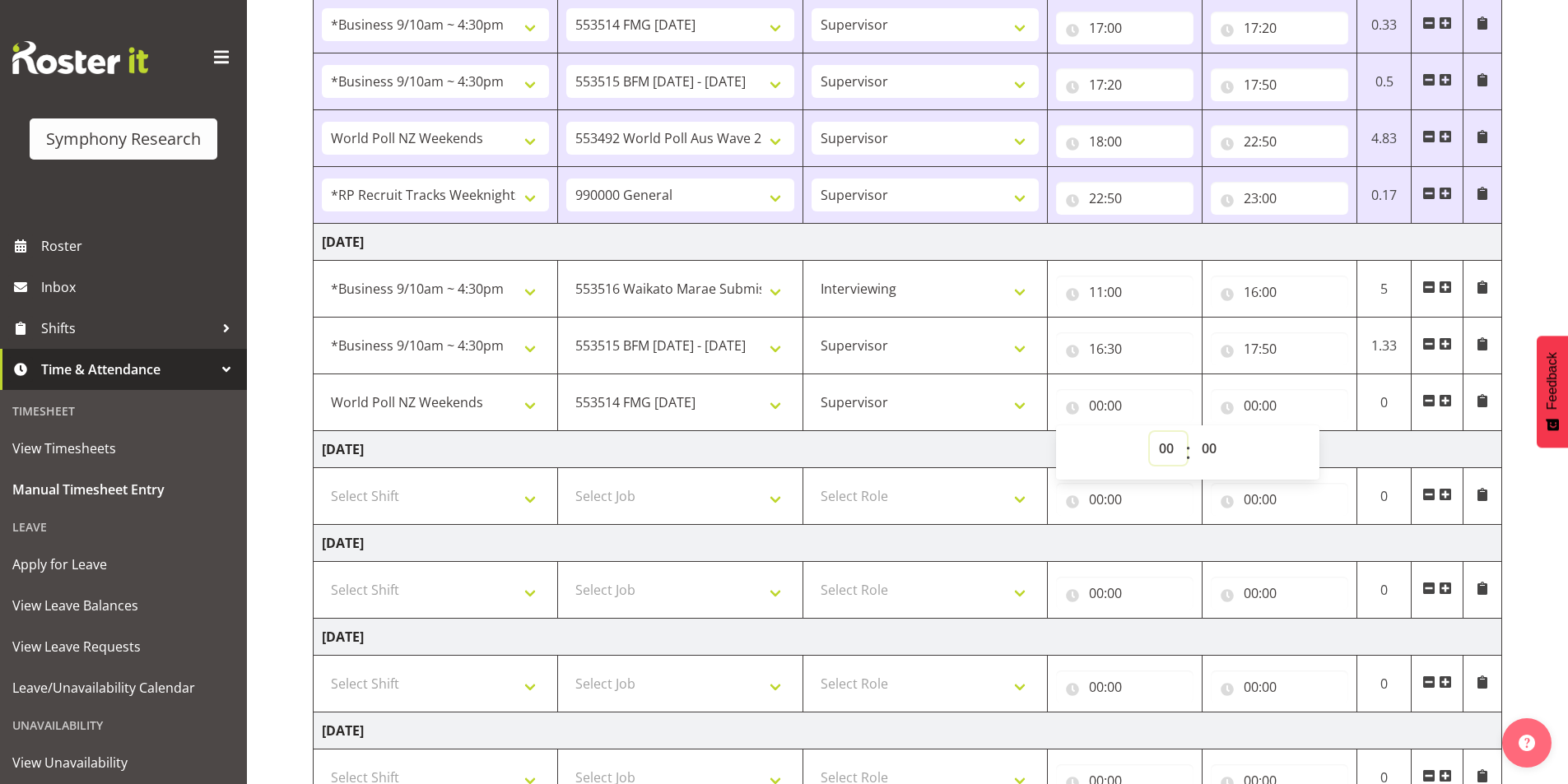
click at [1156, 457] on select "00 01 02 03 04 05 06 07 08 09 10 11 12 13 14 15 16 17 18 19 20 21 22 23" at bounding box center [1168, 448] width 37 height 33
select select "17"
click at [1150, 432] on select "00 01 02 03 04 05 06 07 08 09 10 11 12 13 14 15 16 17 18 19 20 21 22 23" at bounding box center [1168, 448] width 37 height 33
type input "17:00"
click at [1208, 456] on select "00 01 02 03 04 05 06 07 08 09 10 11 12 13 14 15 16 17 18 19 20 21 22 23 24 25 2…" at bounding box center [1211, 448] width 37 height 33
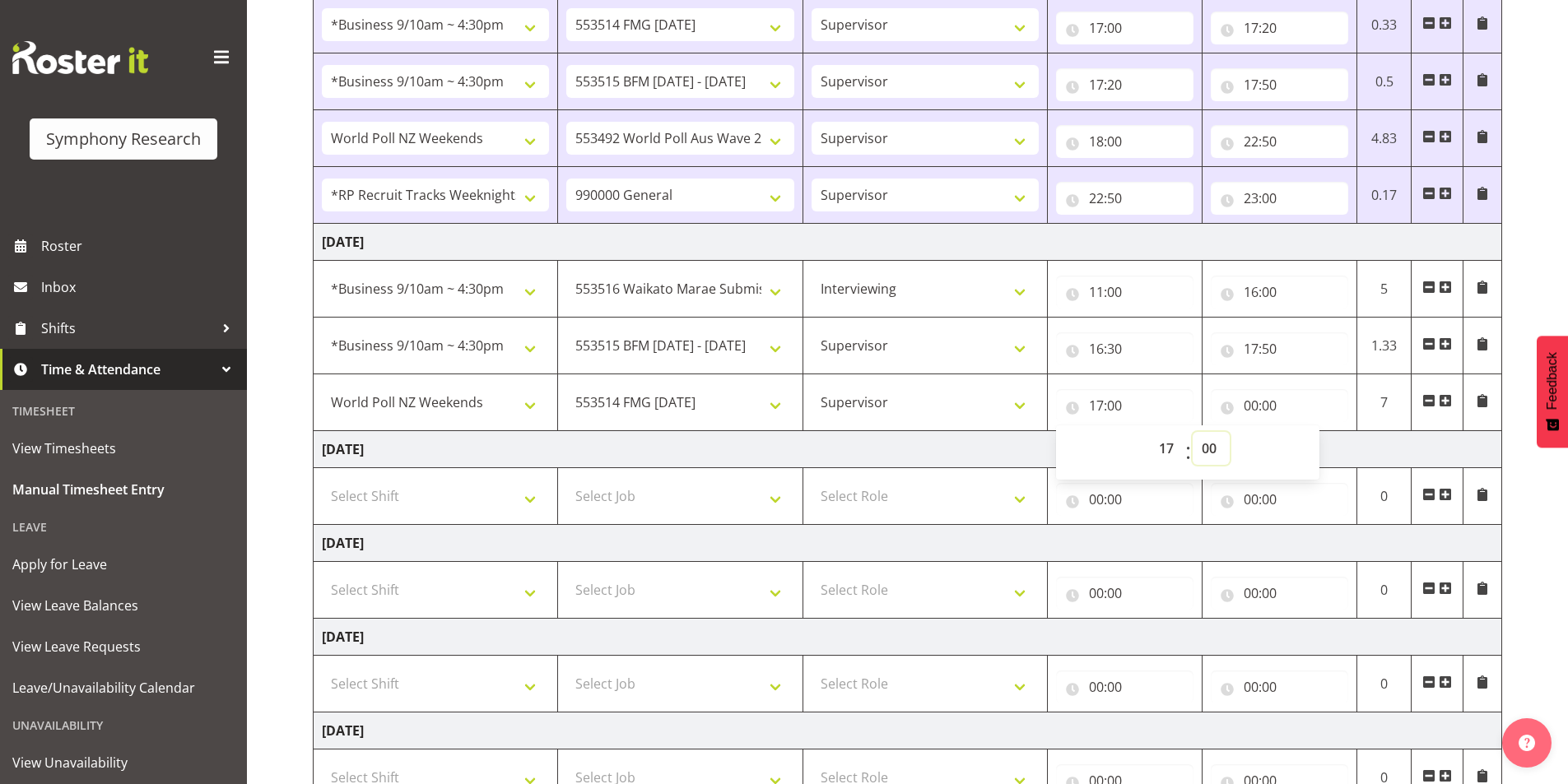
select select "50"
click at [1192, 432] on select "00 01 02 03 04 05 06 07 08 09 10 11 12 13 14 15 16 17 18 19 20 21 22 23 24 25 2…" at bounding box center [1211, 448] width 37 height 33
type input "17:50"
click at [1245, 408] on input "00:00" at bounding box center [1280, 405] width 138 height 33
click at [1315, 443] on select "00 01 02 03 04 05 06 07 08 09 10 11 12 13 14 15 16 17 18 19 20 21 22 23" at bounding box center [1323, 448] width 37 height 33
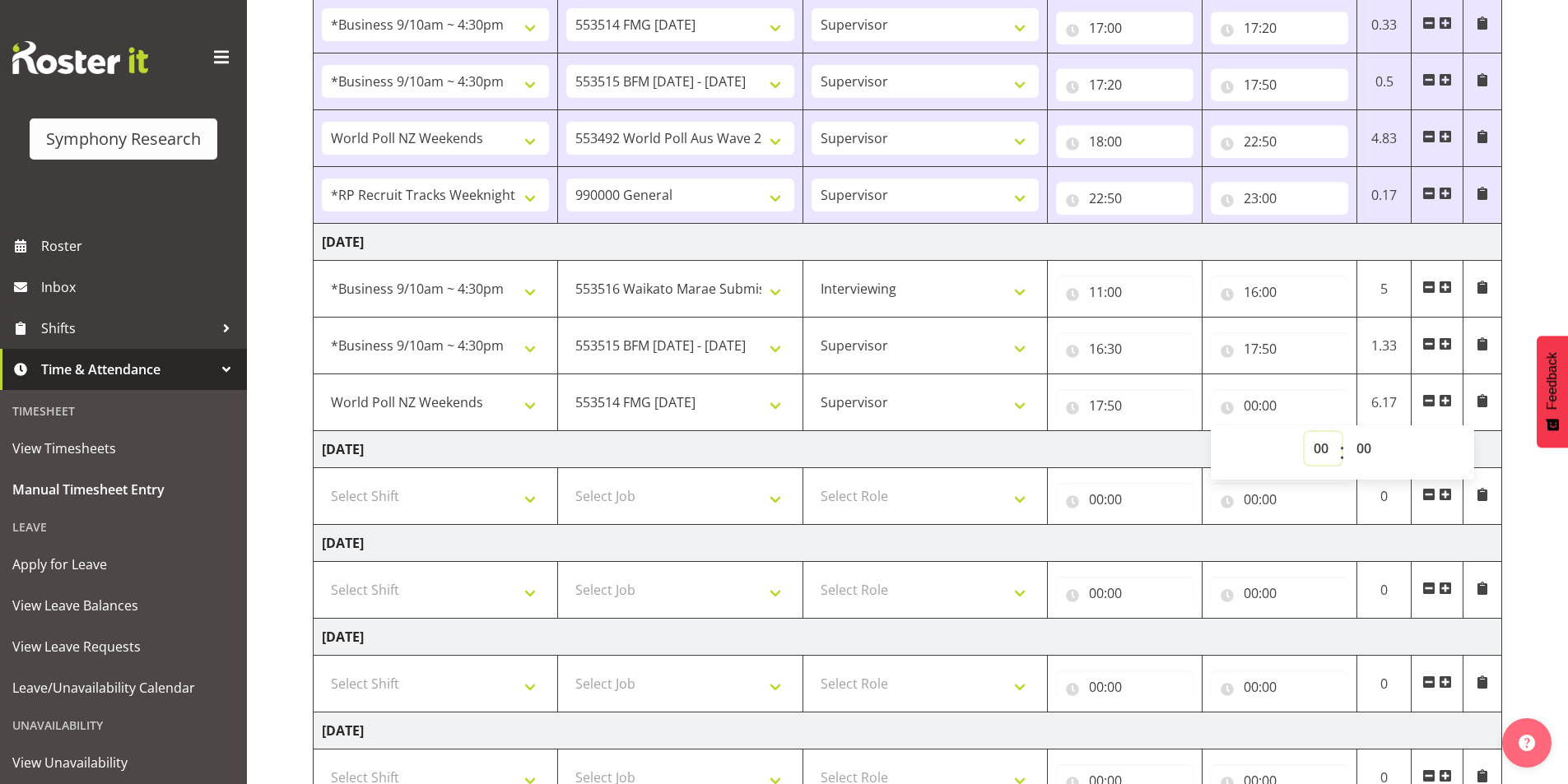
select select "20"
click at [1305, 432] on select "00 01 02 03 04 05 06 07 08 09 10 11 12 13 14 15 16 17 18 19 20 21 22 23" at bounding box center [1323, 448] width 37 height 33
type input "20:00"
click at [1357, 443] on select "00 01 02 03 04 05 06 07 08 09 10 11 12 13 14 15 16 17 18 19 20 21 22 23 24 25 2…" at bounding box center [1366, 448] width 37 height 33
select select "30"
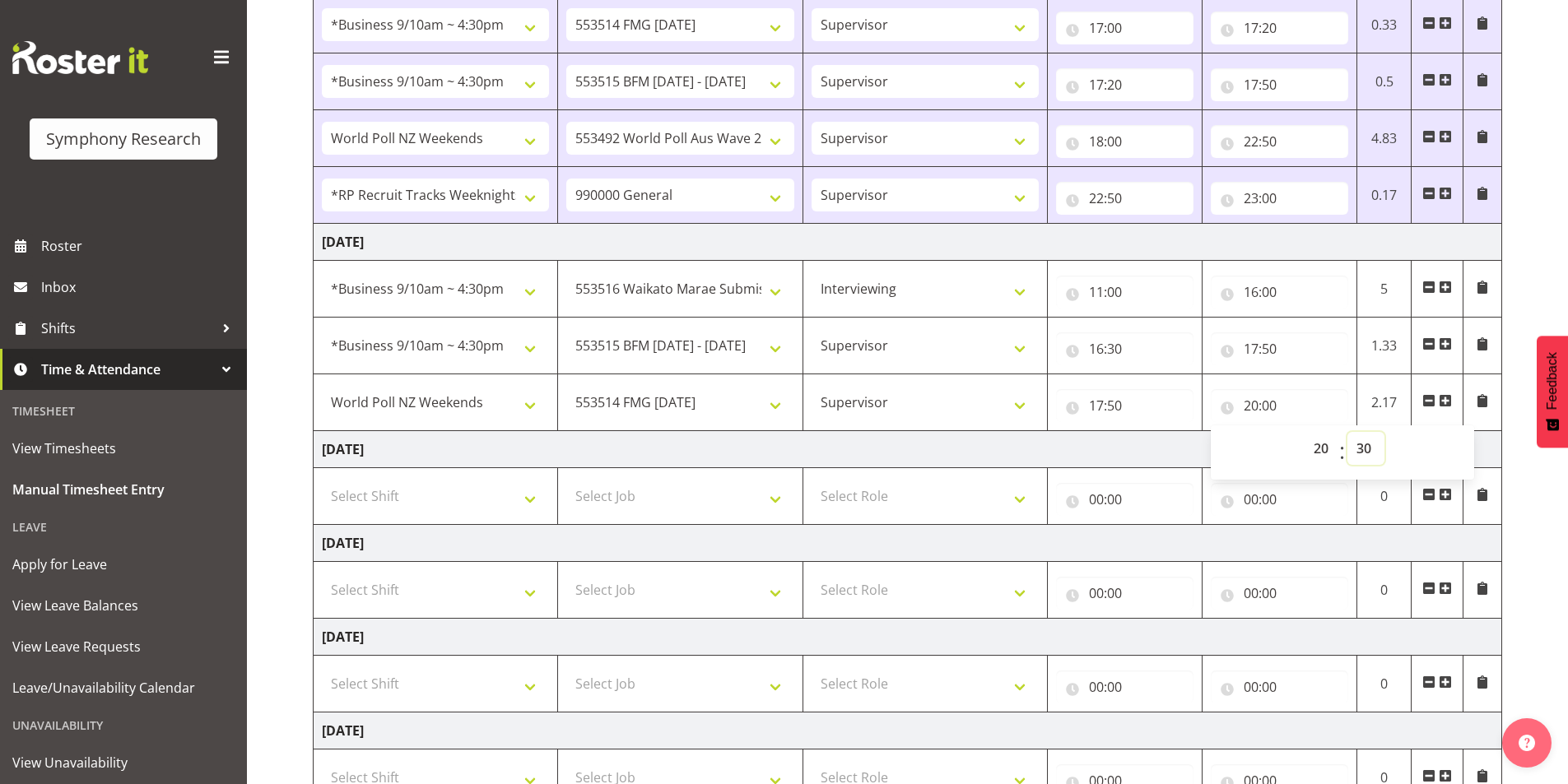
click at [1347, 432] on select "00 01 02 03 04 05 06 07 08 09 10 11 12 13 14 15 16 17 18 19 20 21 22 23 24 25 2…" at bounding box center [1366, 448] width 37 height 33
type input "20:30"
click at [1446, 398] on span at bounding box center [1446, 401] width 13 height 13
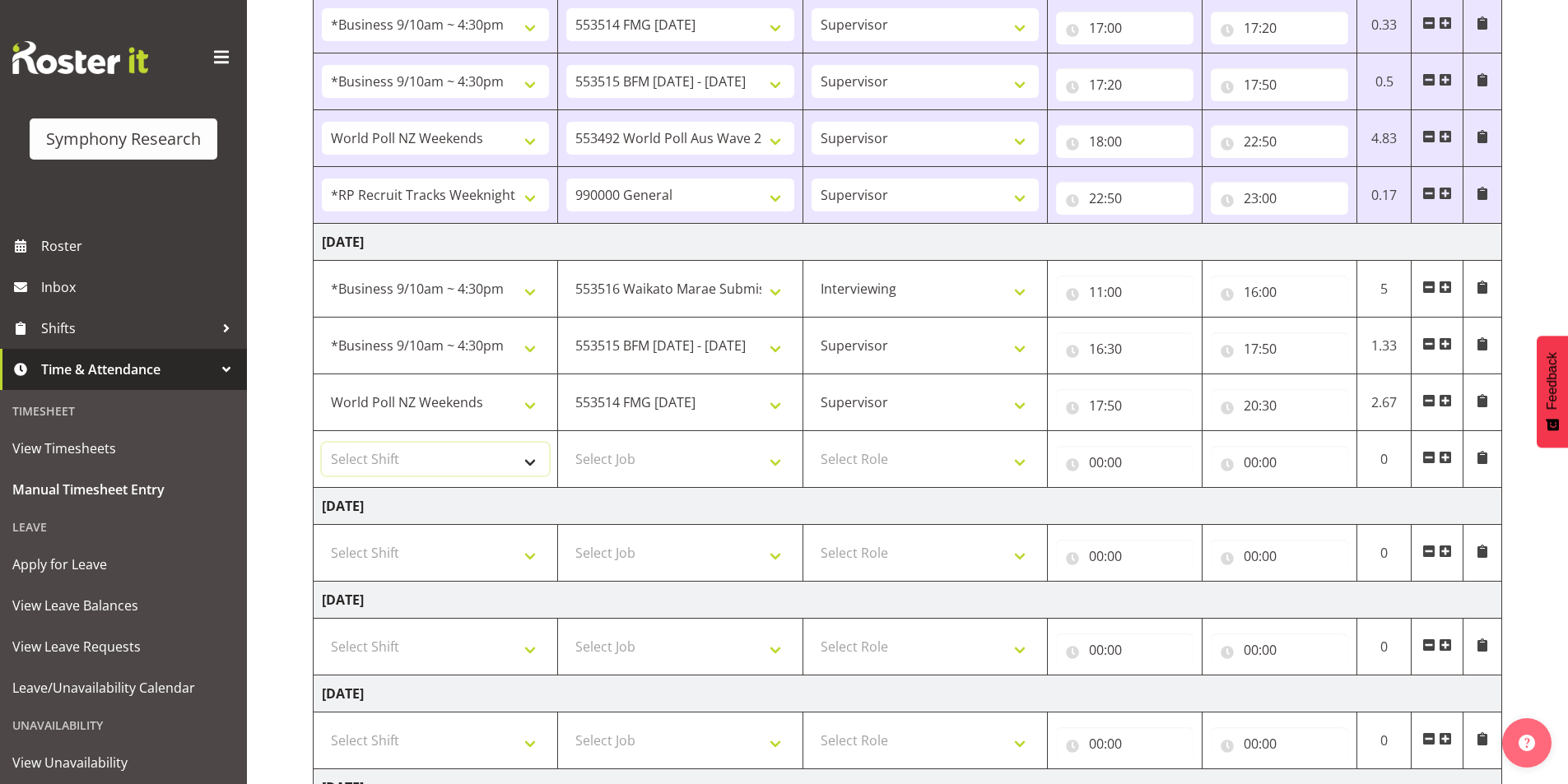
click at [422, 463] on select "Select Shift !!Weekend Residential (Roster IT Shift Label) *Business 9/10am ~ 4…" at bounding box center [435, 459] width 227 height 33
select select "41319"
click at [322, 443] on select "Select Shift !!Weekend Residential (Roster IT Shift Label) *Business 9/10am ~ 4…" at bounding box center [435, 459] width 227 height 33
click at [594, 461] on select "Select Job 550060 IF Admin 553492 World Poll Aus Wave 2 Main 2025 553493 World …" at bounding box center [679, 459] width 227 height 33
select select "10575"
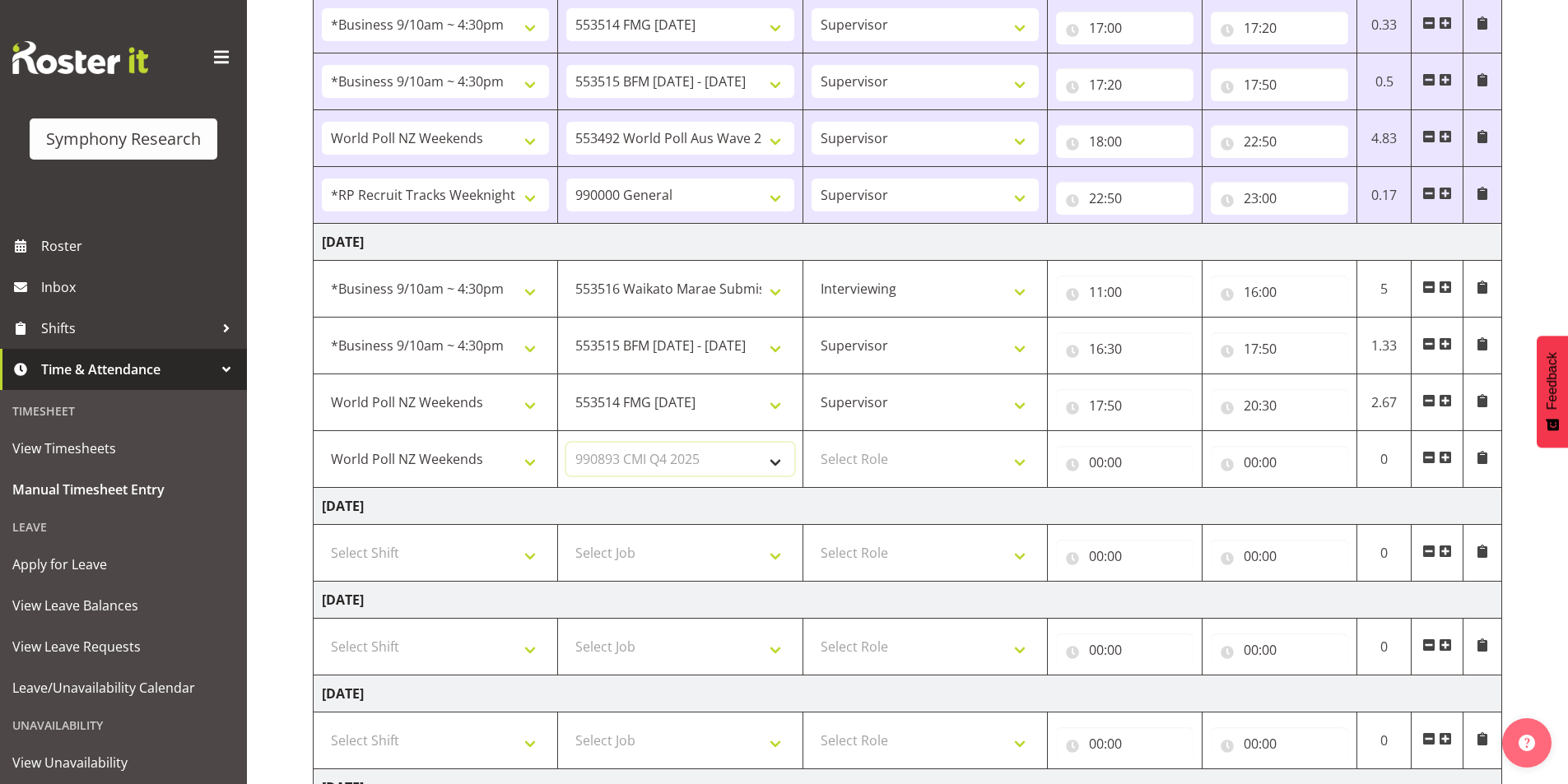
click at [566, 443] on select "Select Job 550060 IF Admin 553492 World Poll Aus Wave 2 Main 2025 553493 World …" at bounding box center [679, 459] width 227 height 33
click at [872, 462] on select "Select Role Interviewing Briefing Supervisor" at bounding box center [925, 459] width 227 height 33
select select "45"
click at [812, 443] on select "Select Role Interviewing Briefing Supervisor" at bounding box center [925, 459] width 227 height 33
click at [1097, 469] on input "00:00" at bounding box center [1124, 462] width 138 height 33
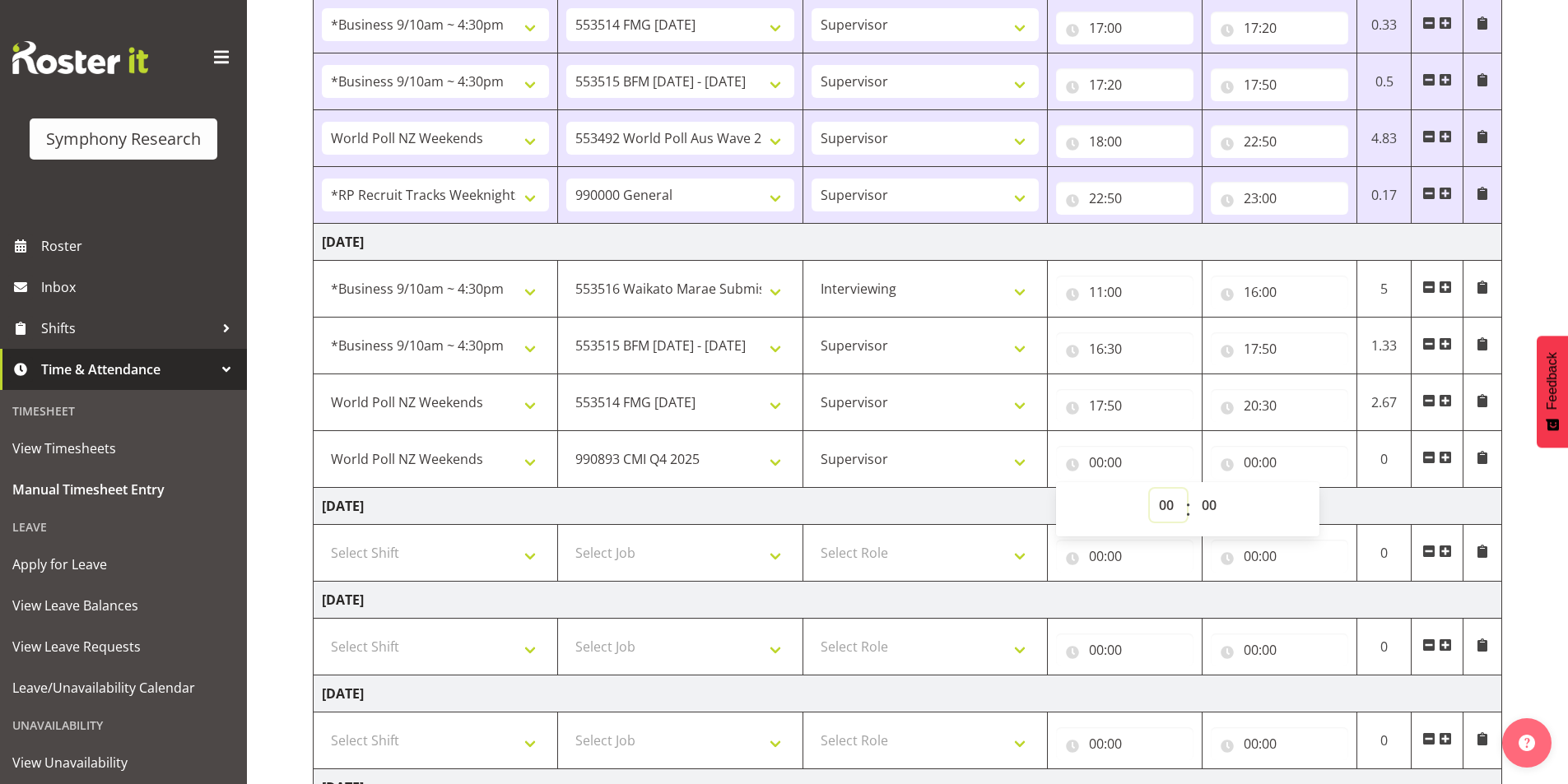
click at [1157, 497] on select "00 01 02 03 04 05 06 07 08 09 10 11 12 13 14 15 16 17 18 19 20 21 22 23" at bounding box center [1168, 505] width 37 height 33
select select "20"
click at [1150, 489] on select "00 01 02 03 04 05 06 07 08 09 10 11 12 13 14 15 16 17 18 19 20 21 22 23" at bounding box center [1168, 505] width 37 height 33
type input "20:00"
click at [1208, 511] on select "00 01 02 03 04 05 06 07 08 09 10 11 12 13 14 15 16 17 18 19 20 21 22 23 24 25 2…" at bounding box center [1211, 505] width 37 height 33
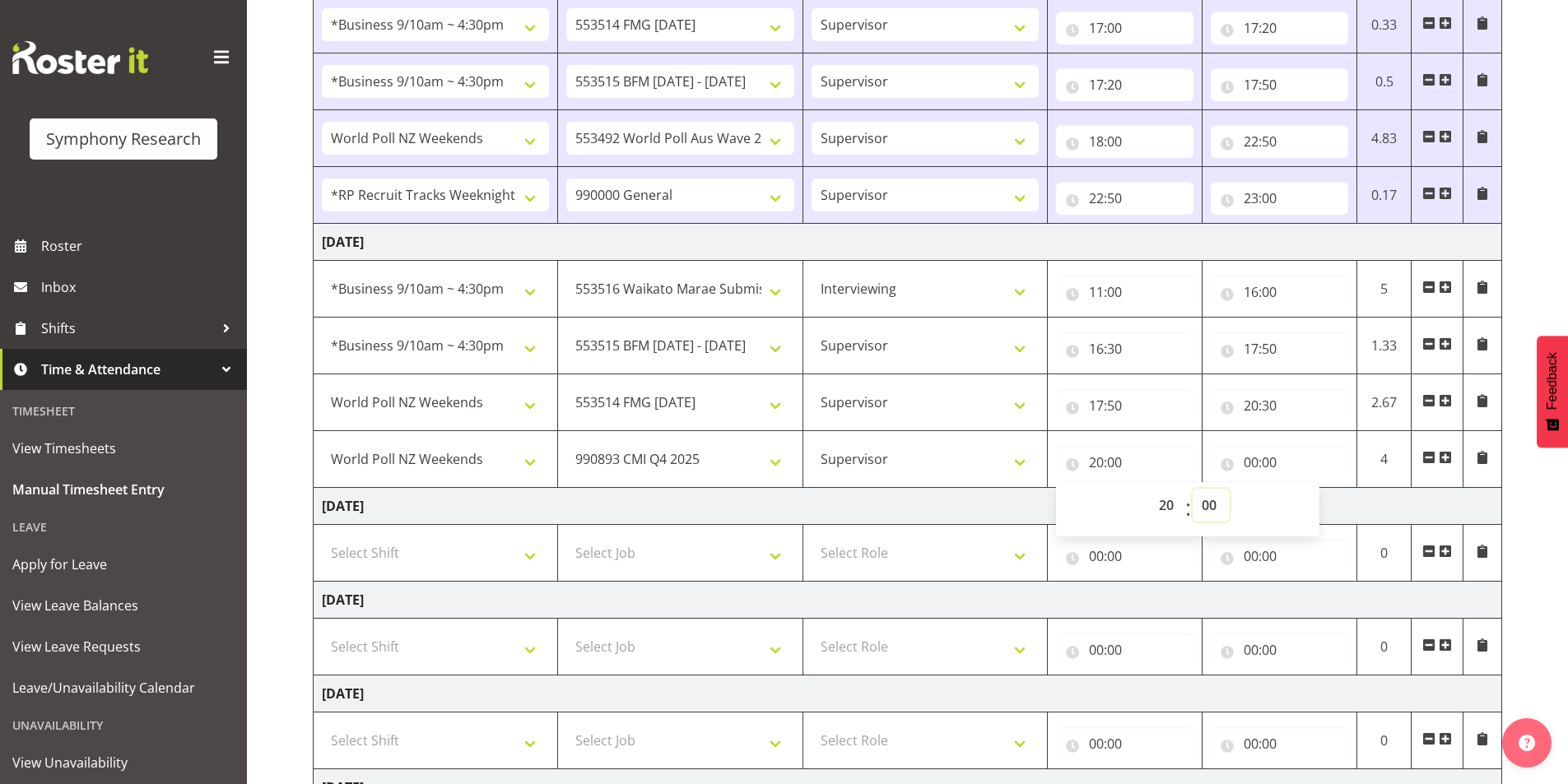
select select "30"
click at [1192, 489] on select "00 01 02 03 04 05 06 07 08 09 10 11 12 13 14 15 16 17 18 19 20 21 22 23 24 25 2…" at bounding box center [1211, 505] width 37 height 33
type input "20:30"
click at [1249, 460] on input "00:00" at bounding box center [1280, 462] width 138 height 33
click at [1311, 505] on select "00 01 02 03 04 05 06 07 08 09 10 11 12 13 14 15 16 17 18 19 20 21 22 23" at bounding box center [1323, 505] width 37 height 33
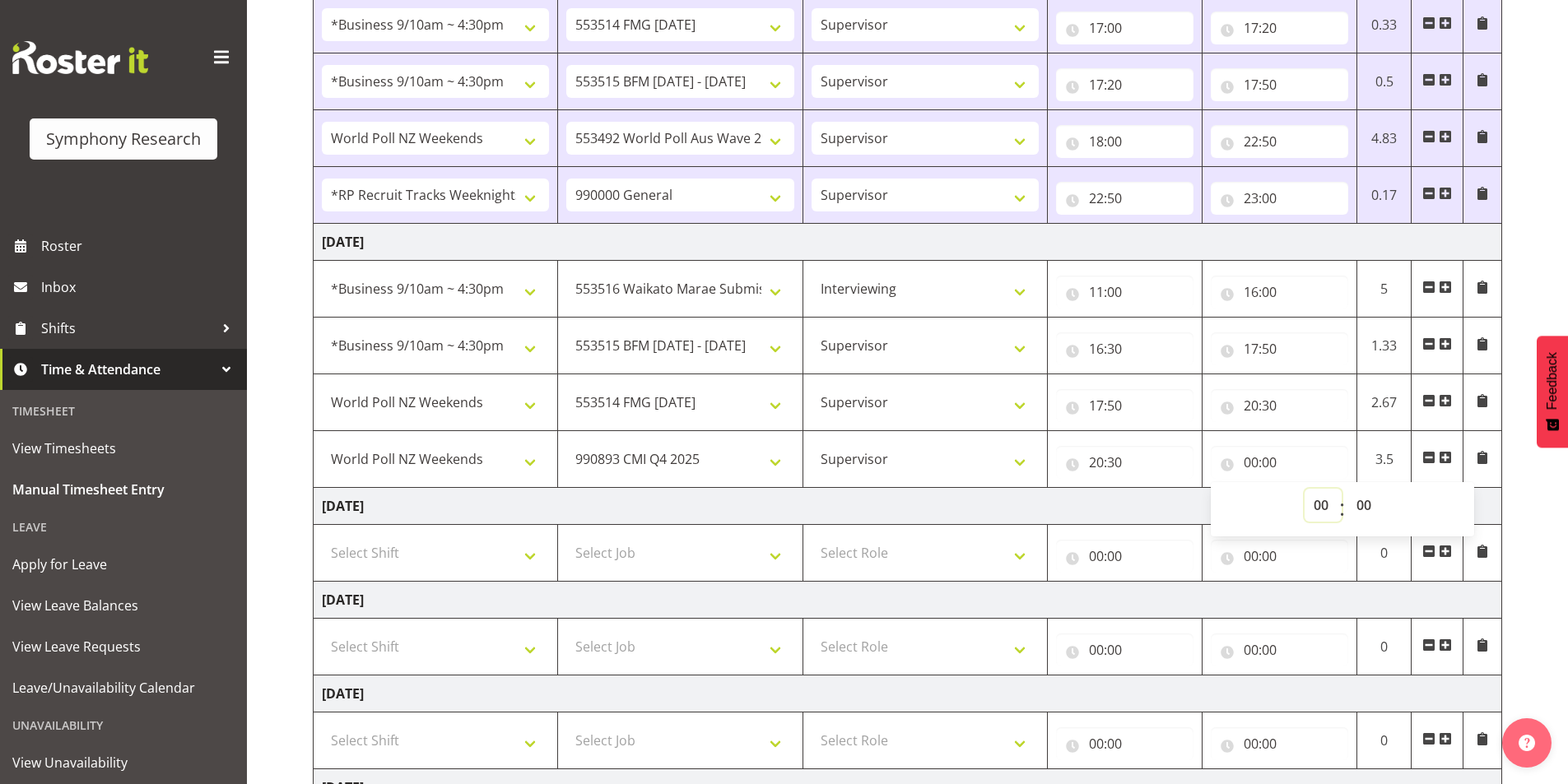
select select "21"
click at [1305, 489] on select "00 01 02 03 04 05 06 07 08 09 10 11 12 13 14 15 16 17 18 19 20 21 22 23" at bounding box center [1323, 505] width 37 height 33
type input "21:00"
click at [1363, 506] on select "00 01 02 03 04 05 06 07 08 09 10 11 12 13 14 15 16 17 18 19 20 21 22 23 24 25 2…" at bounding box center [1366, 505] width 37 height 33
select select "15"
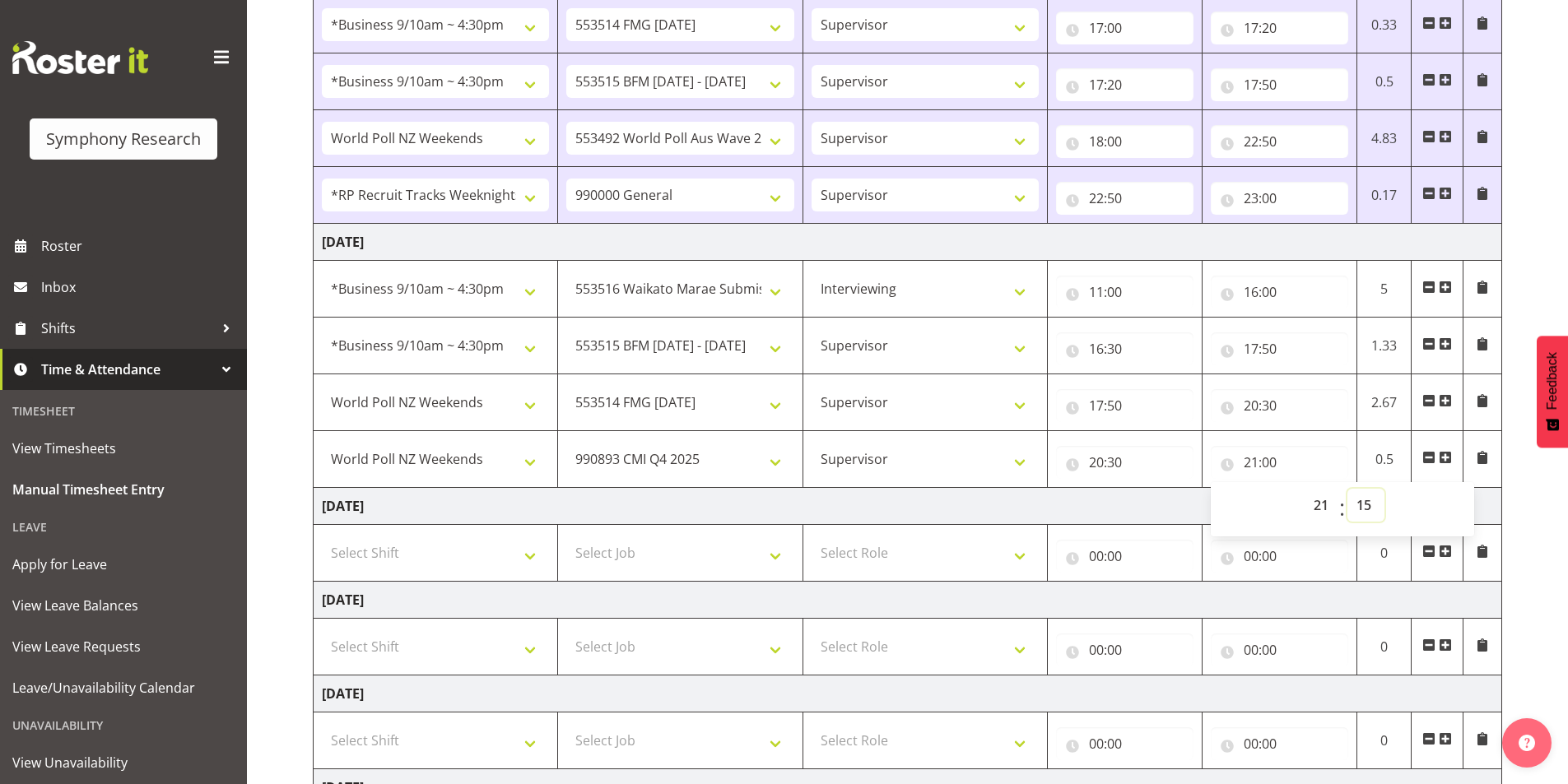
click at [1347, 489] on select "00 01 02 03 04 05 06 07 08 09 10 11 12 13 14 15 16 17 18 19 20 21 22 23 24 25 2…" at bounding box center [1366, 505] width 37 height 33
type input "21:15"
click at [1446, 454] on span at bounding box center [1446, 458] width 13 height 13
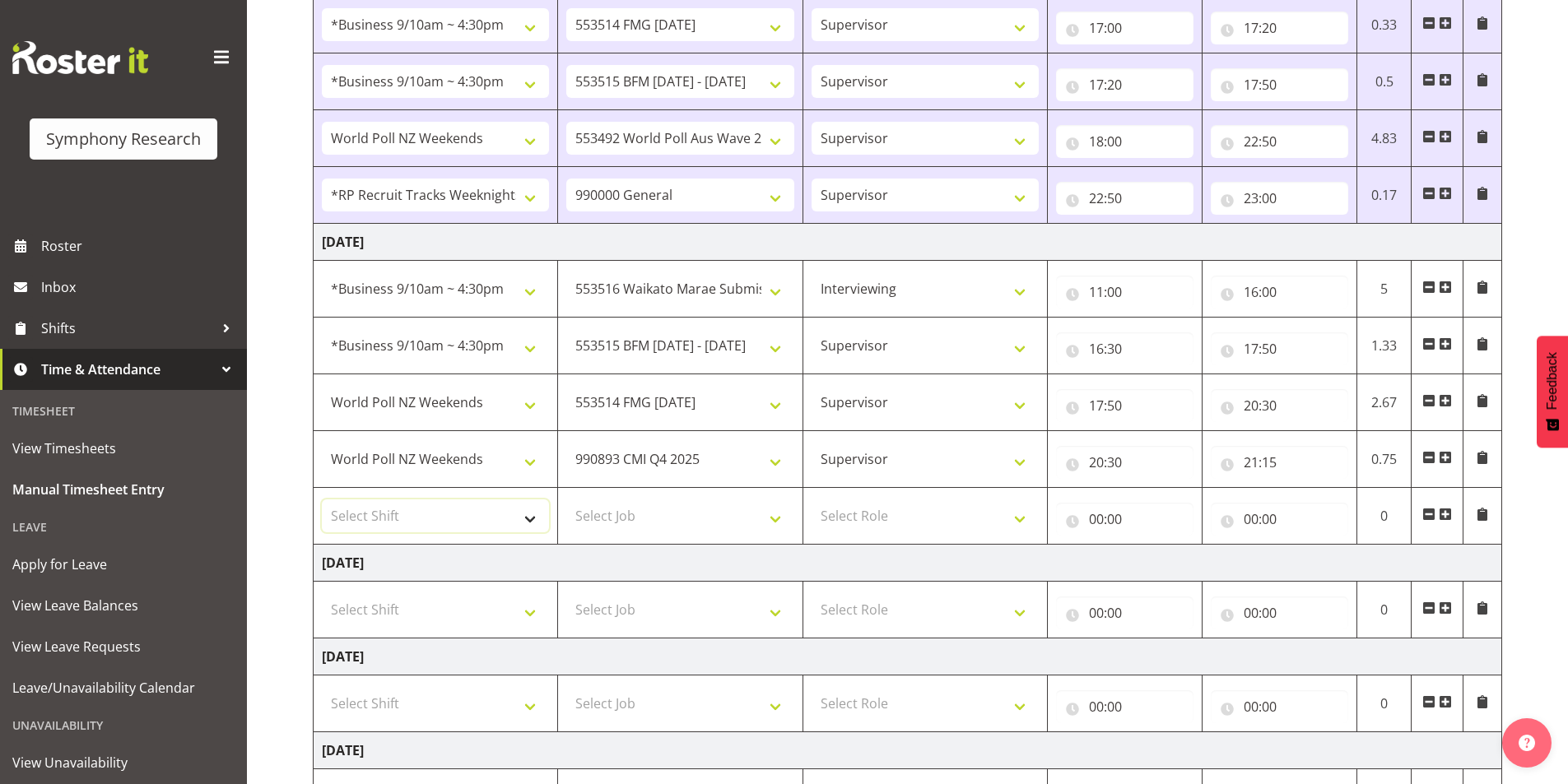
click at [459, 505] on select "Select Shift !!Weekend Residential (Roster IT Shift Label) *Business 9/10am ~ 4…" at bounding box center [435, 516] width 227 height 33
select select "41319"
click at [322, 500] on select "Select Shift !!Weekend Residential (Roster IT Shift Label) *Business 9/10am ~ 4…" at bounding box center [435, 516] width 227 height 33
click at [671, 517] on select "Select Job 550060 IF Admin 553492 World Poll Aus Wave 2 Main 2025 553493 World …" at bounding box center [679, 516] width 227 height 33
select select "9426"
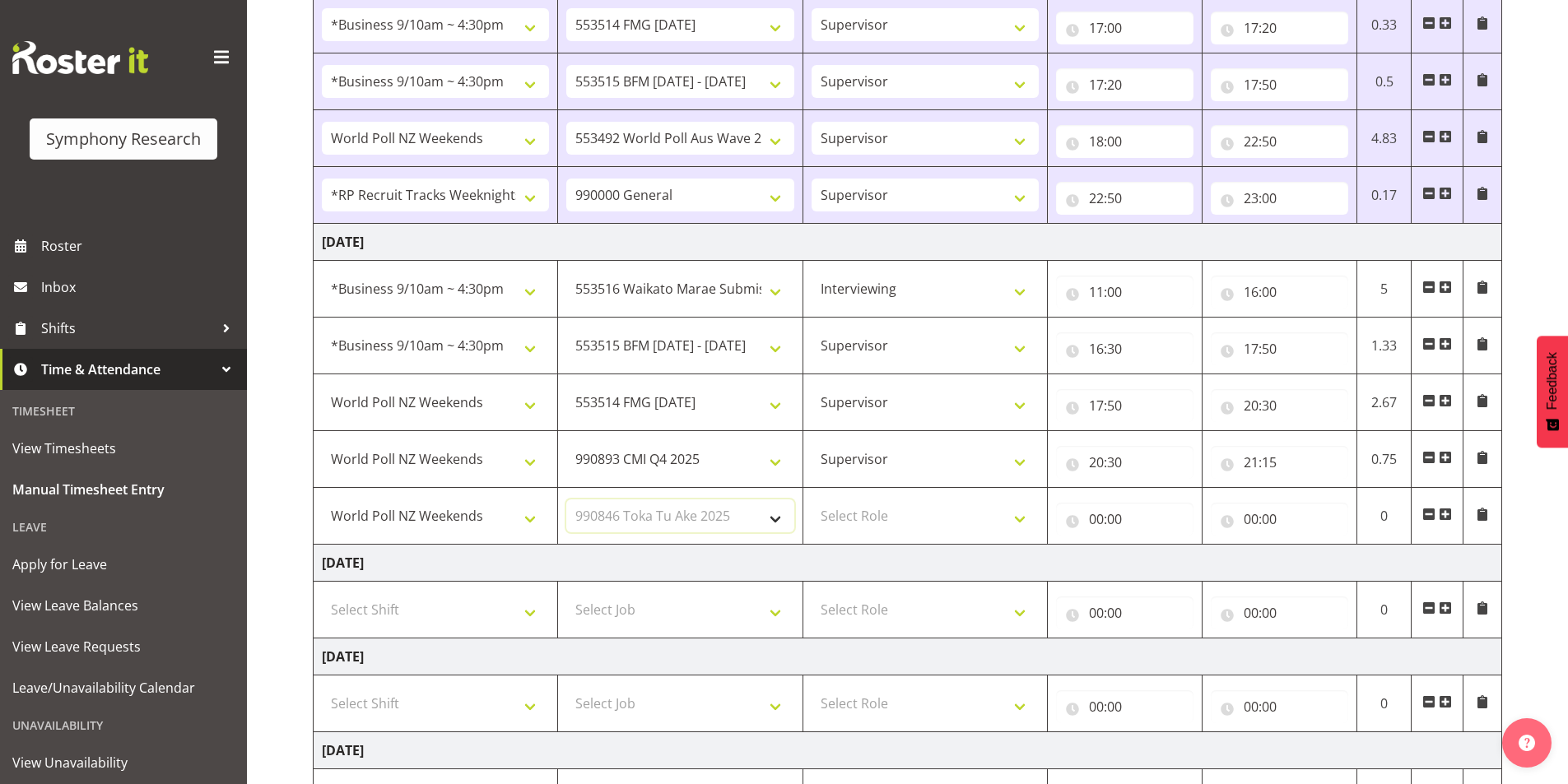
click at [566, 500] on select "Select Job 550060 IF Admin 553492 World Poll Aus Wave 2 Main 2025 553493 World …" at bounding box center [679, 516] width 227 height 33
click at [883, 522] on select "Select Role Interviewing Briefing Supervisor" at bounding box center [925, 516] width 227 height 33
select select "45"
click at [812, 500] on select "Select Role Interviewing Briefing Supervisor" at bounding box center [925, 516] width 227 height 33
click at [1099, 524] on input "00:00" at bounding box center [1124, 519] width 138 height 33
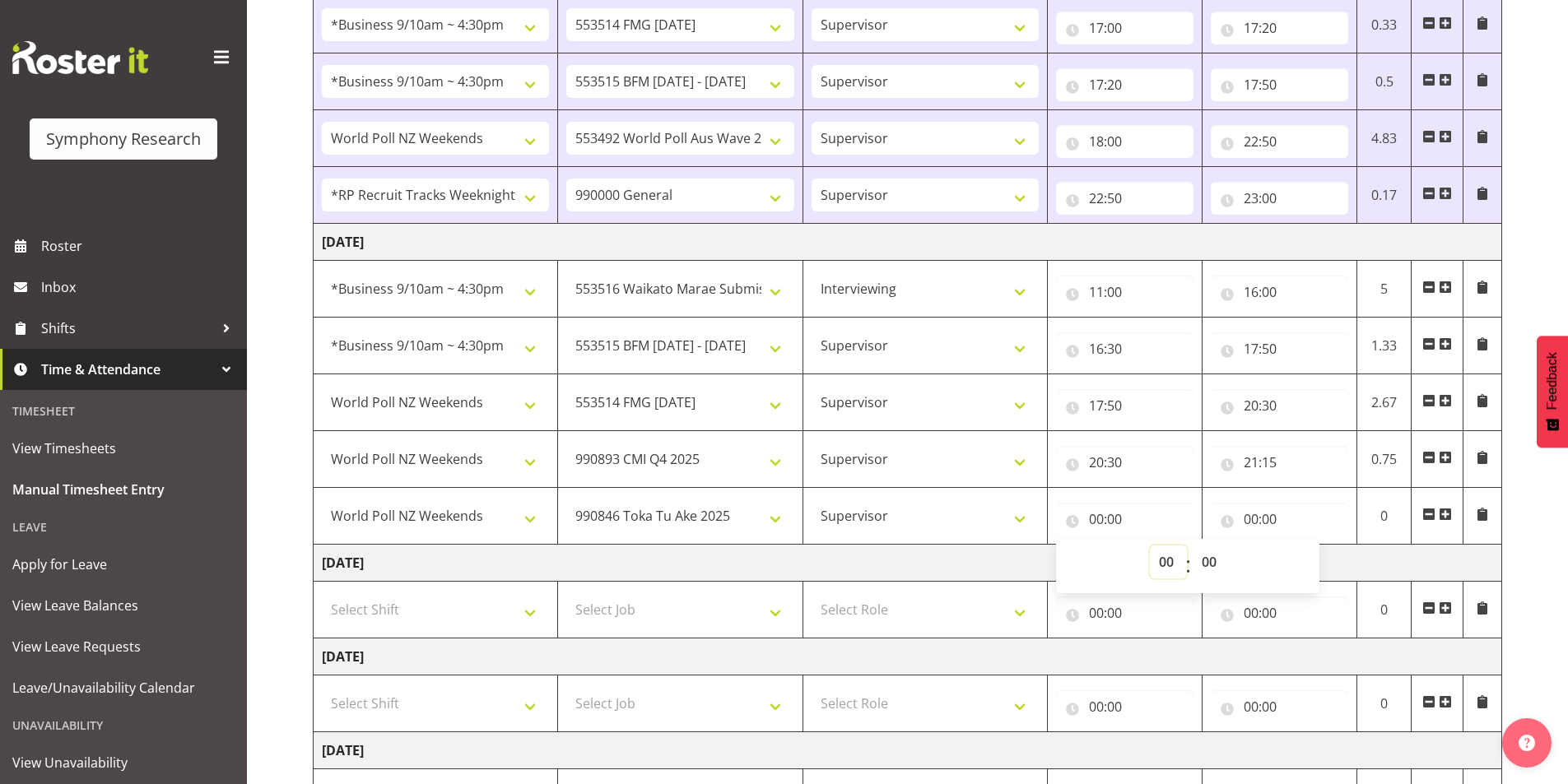
click at [1150, 569] on select "00 01 02 03 04 05 06 07 08 09 10 11 12 13 14 15 16 17 18 19 20 21 22 23" at bounding box center [1168, 562] width 37 height 33
select select "21"
click at [1150, 546] on select "00 01 02 03 04 05 06 07 08 09 10 11 12 13 14 15 16 17 18 19 20 21 22 23" at bounding box center [1168, 562] width 37 height 33
type input "21:00"
click at [1211, 559] on select "00 01 02 03 04 05 06 07 08 09 10 11 12 13 14 15 16 17 18 19 20 21 22 23 24 25 2…" at bounding box center [1211, 562] width 37 height 33
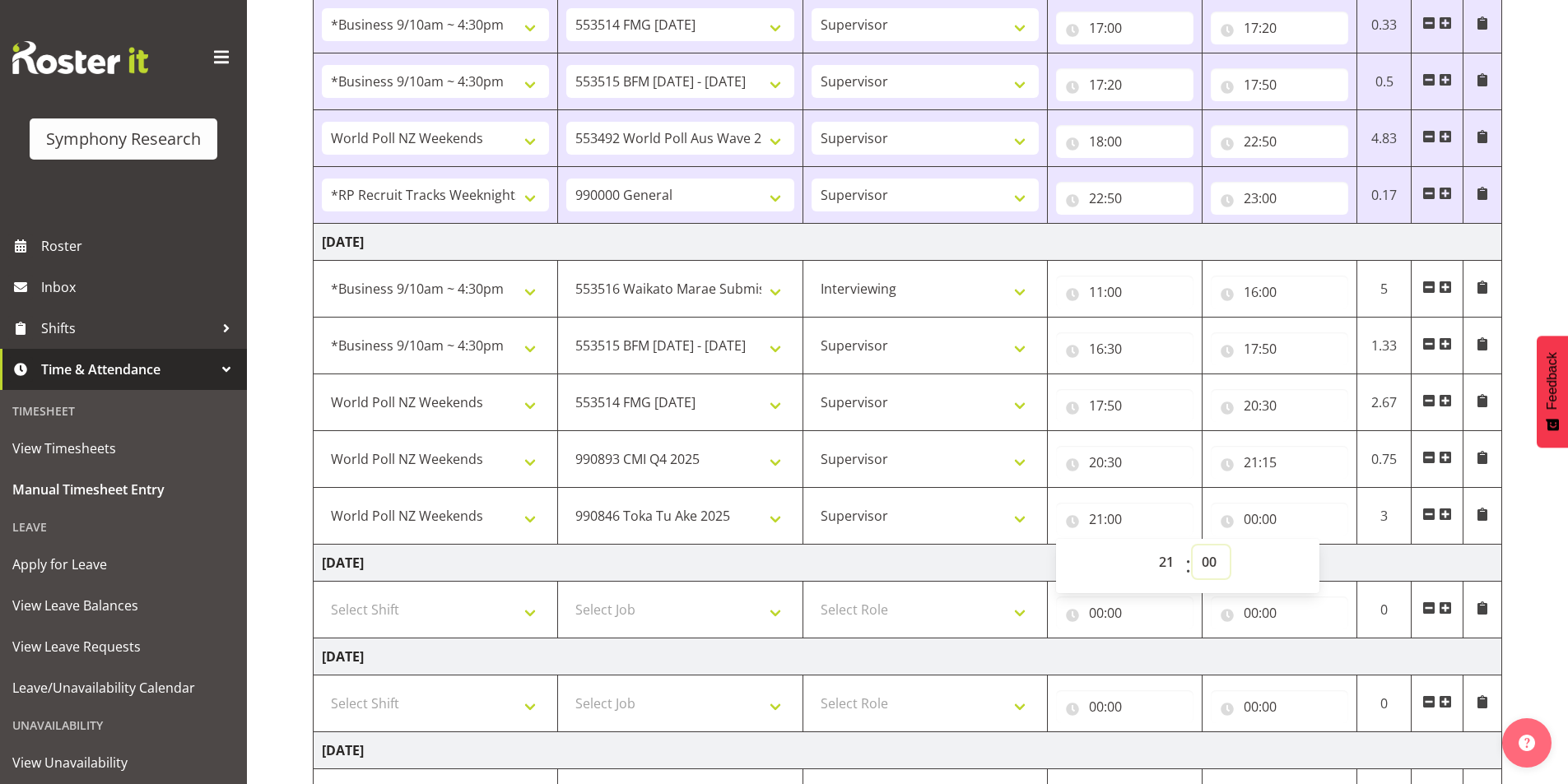
select select "15"
click at [1192, 546] on select "00 01 02 03 04 05 06 07 08 09 10 11 12 13 14 15 16 17 18 19 20 21 22 23 24 25 2…" at bounding box center [1211, 562] width 37 height 33
type input "21:15"
click at [1248, 526] on input "00:00" at bounding box center [1280, 519] width 138 height 33
click at [1317, 569] on select "00 01 02 03 04 05 06 07 08 09 10 11 12 13 14 15 16 17 18 19 20 21 22 23" at bounding box center [1323, 562] width 37 height 33
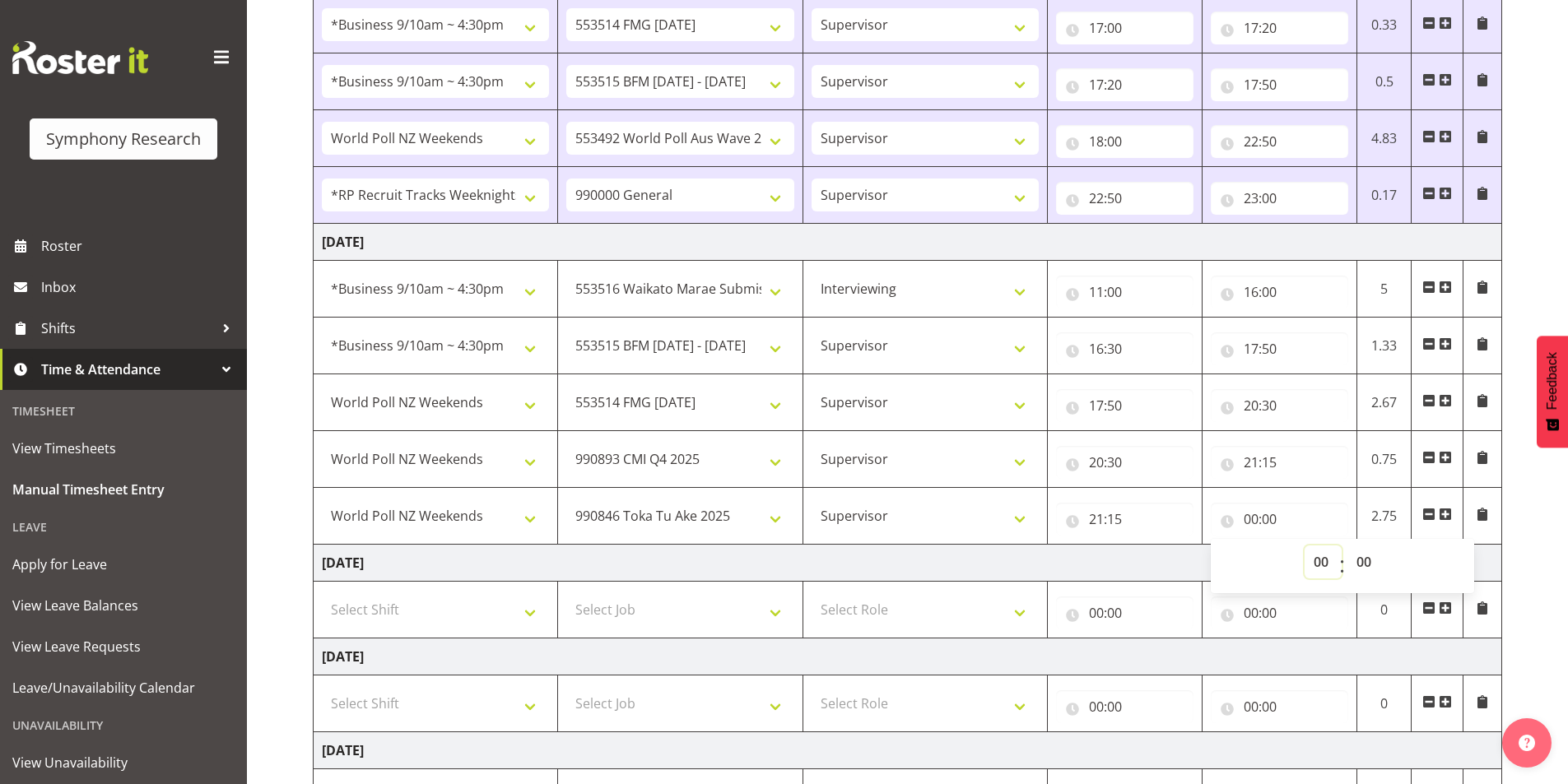
select select "21"
click at [1305, 546] on select "00 01 02 03 04 05 06 07 08 09 10 11 12 13 14 15 16 17 18 19 20 21 22 23" at bounding box center [1323, 562] width 37 height 33
type input "21:00"
click at [1356, 562] on select "00 01 02 03 04 05 06 07 08 09 10 11 12 13 14 15 16 17 18 19 20 21 22 23 24 25 2…" at bounding box center [1366, 562] width 37 height 33
select select "20"
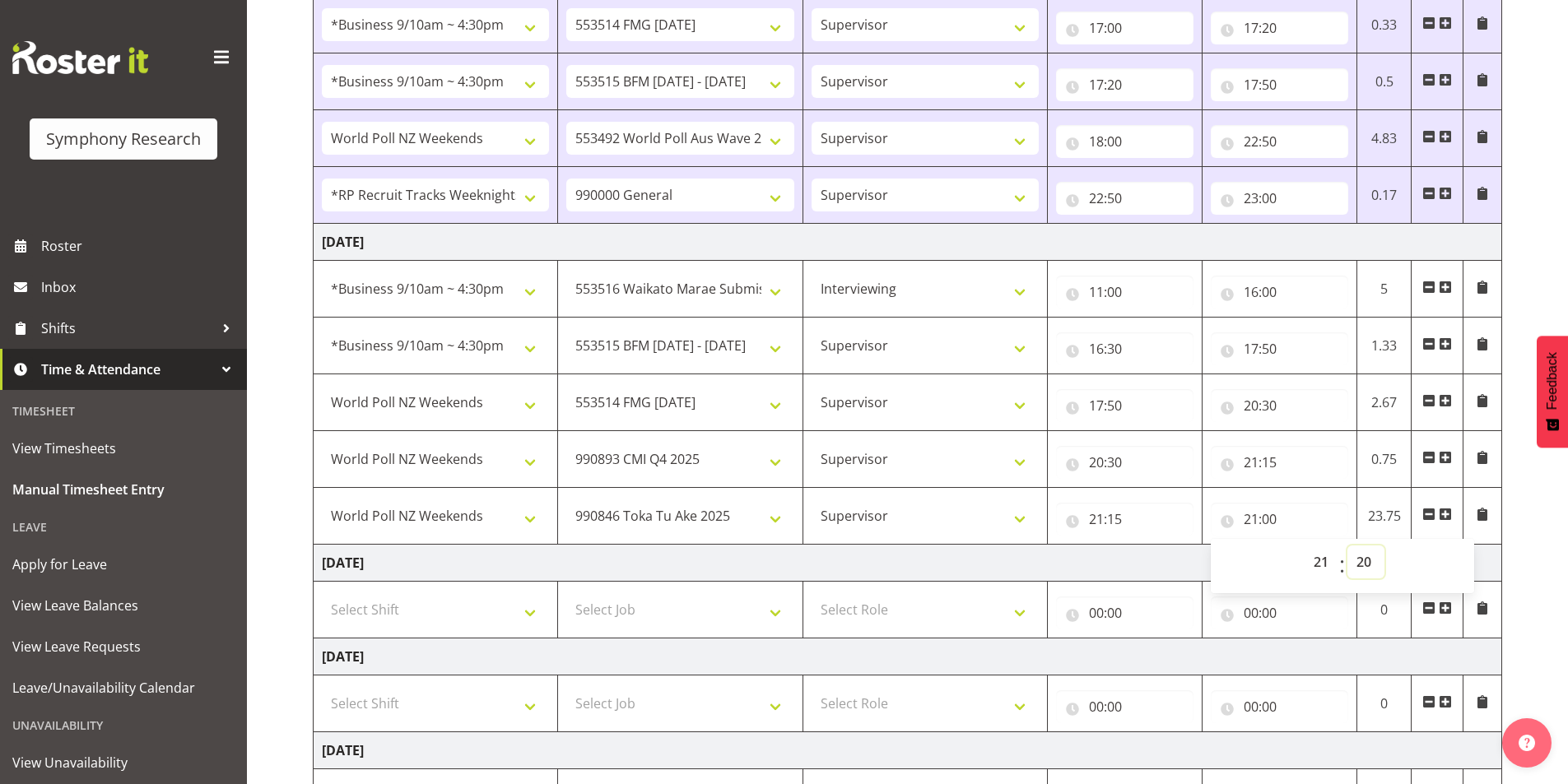
click at [1347, 546] on select "00 01 02 03 04 05 06 07 08 09 10 11 12 13 14 15 16 17 18 19 20 21 22 23 24 25 2…" at bounding box center [1366, 562] width 37 height 33
type input "21:20"
click at [1444, 511] on span at bounding box center [1446, 515] width 13 height 13
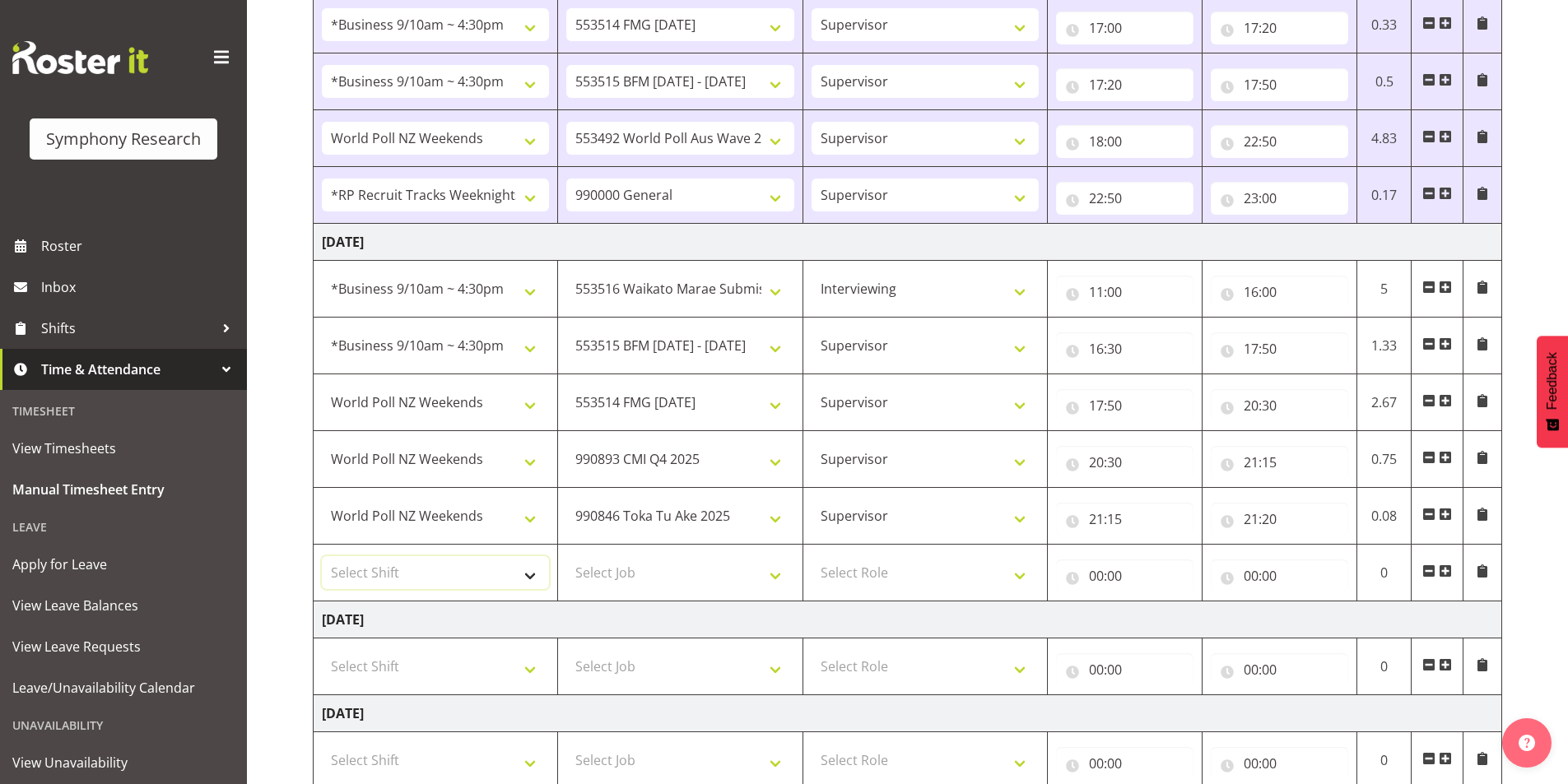
click at [392, 577] on select "Select Shift !!Weekend Residential (Roster IT Shift Label) *Business 9/10am ~ 4…" at bounding box center [435, 572] width 227 height 33
select select "41319"
click at [322, 556] on select "Select Shift !!Weekend Residential (Roster IT Shift Label) *Business 9/10am ~ 4…" at bounding box center [435, 572] width 227 height 33
click at [616, 573] on select "Select Job 550060 IF Admin 553492 World Poll Aus Wave 2 Main 2025 553493 World …" at bounding box center [679, 572] width 227 height 33
select select "743"
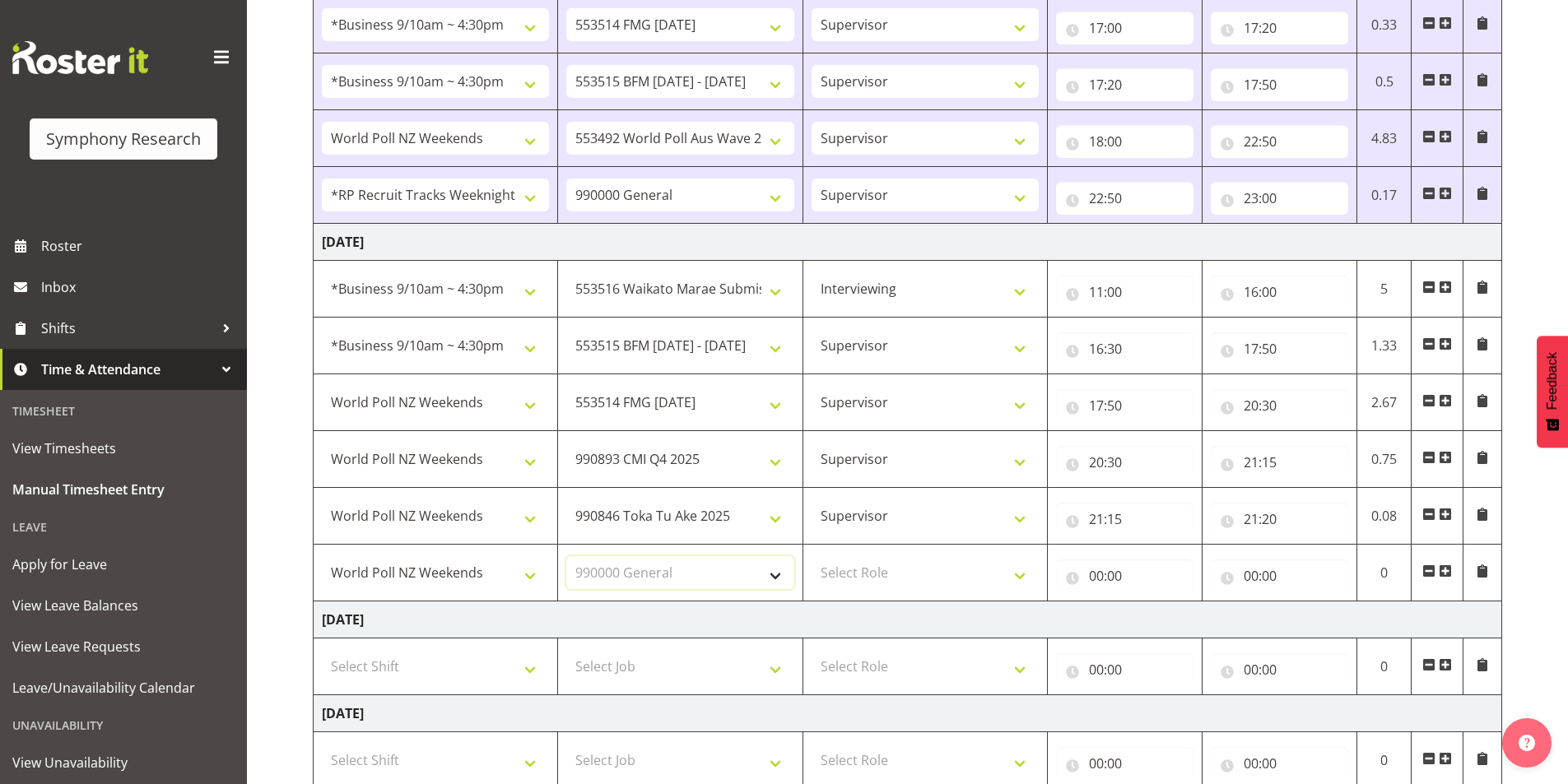
click at [566, 556] on select "Select Job 550060 IF Admin 553492 World Poll Aus Wave 2 Main 2025 553493 World …" at bounding box center [679, 572] width 227 height 33
click at [892, 568] on select "Select Role Interviewing Briefing Supervisor" at bounding box center [925, 572] width 227 height 33
select select "45"
click at [812, 556] on select "Select Role Interviewing Briefing Supervisor" at bounding box center [925, 572] width 227 height 33
click at [1100, 579] on input "00:00" at bounding box center [1124, 575] width 138 height 33
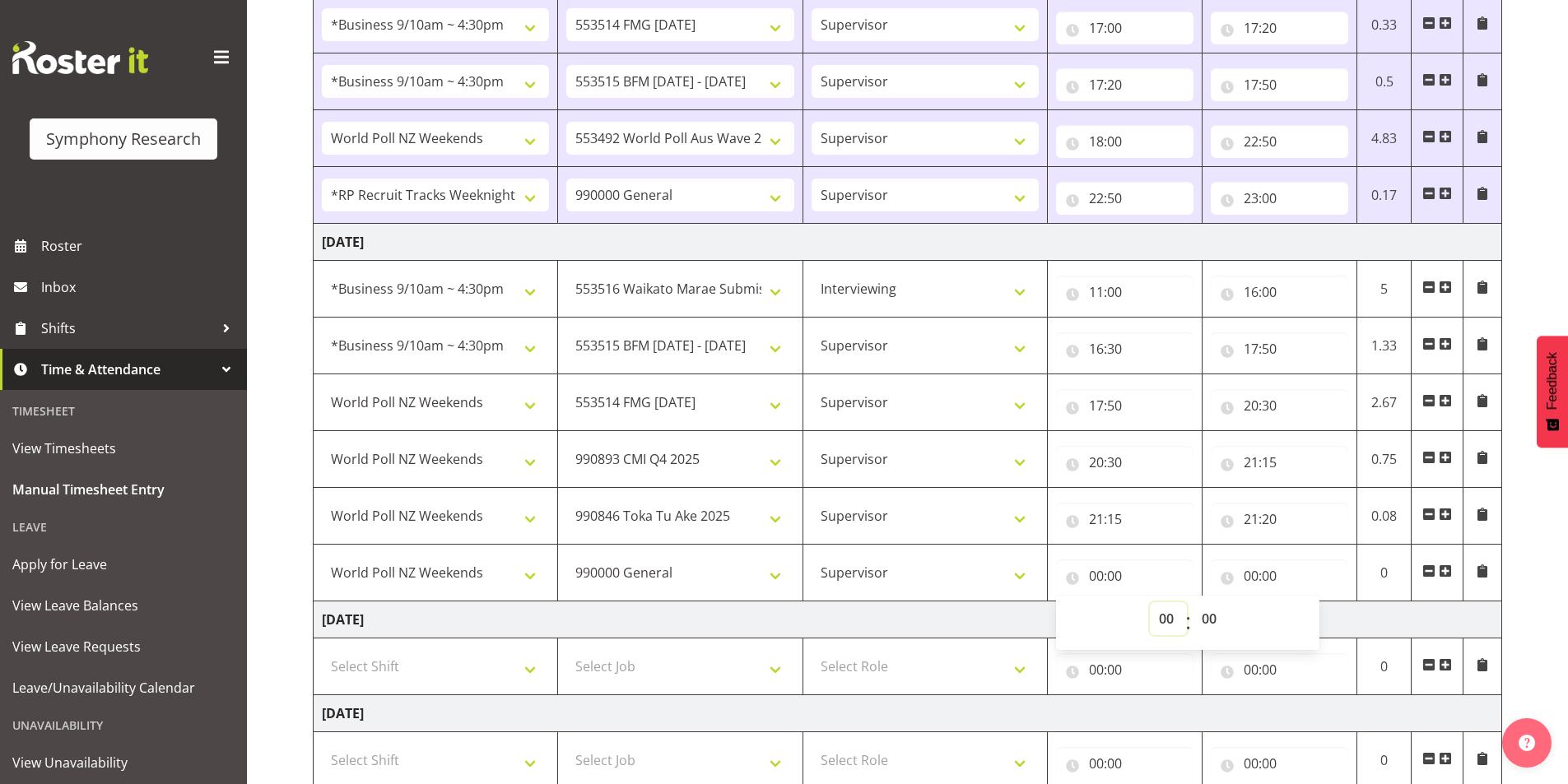
click at [1153, 625] on select "00 01 02 03 04 05 06 07 08 09 10 11 12 13 14 15 16 17 18 19 20 21 22 23" at bounding box center [1168, 618] width 37 height 33
select select "21"
click at [1150, 602] on select "00 01 02 03 04 05 06 07 08 09 10 11 12 13 14 15 16 17 18 19 20 21 22 23" at bounding box center [1168, 618] width 37 height 33
type input "21:00"
click at [1218, 610] on select "00 01 02 03 04 05 06 07 08 09 10 11 12 13 14 15 16 17 18 19 20 21 22 23 24 25 2…" at bounding box center [1211, 618] width 37 height 33
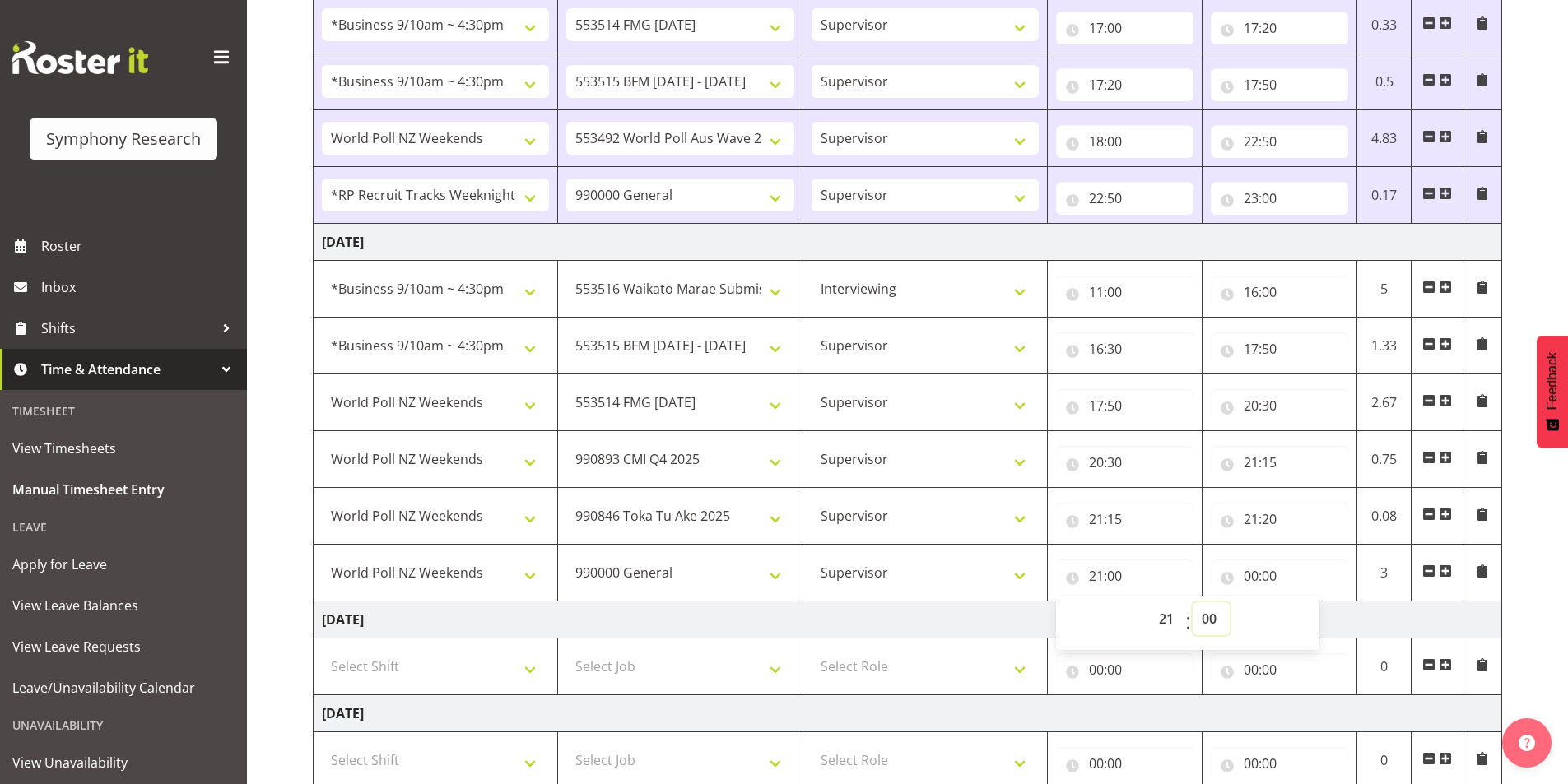
select select "20"
click at [1192, 602] on select "00 01 02 03 04 05 06 07 08 09 10 11 12 13 14 15 16 17 18 19 20 21 22 23 24 25 2…" at bounding box center [1211, 618] width 37 height 33
type input "21:20"
click at [1252, 573] on input "00:00" at bounding box center [1280, 575] width 138 height 33
click at [1311, 615] on select "00 01 02 03 04 05 06 07 08 09 10 11 12 13 14 15 16 17 18 19 20 21 22 23" at bounding box center [1323, 618] width 37 height 33
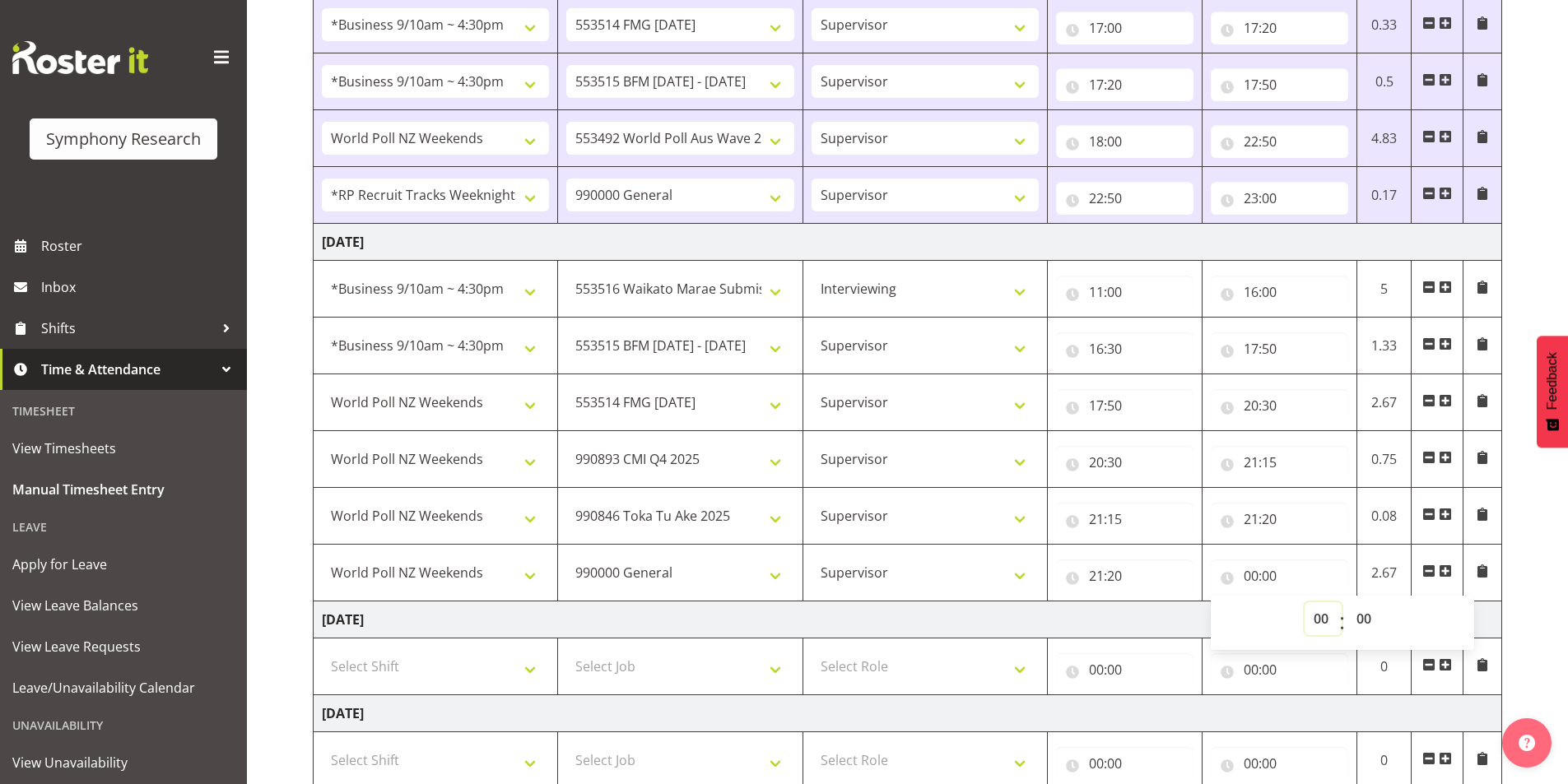
select select "22"
click at [1305, 602] on select "00 01 02 03 04 05 06 07 08 09 10 11 12 13 14 15 16 17 18 19 20 21 22 23" at bounding box center [1323, 618] width 37 height 33
type input "22:00"
click at [1368, 627] on select "00 01 02 03 04 05 06 07 08 09 10 11 12 13 14 15 16 17 18 19 20 21 22 23 24 25 2…" at bounding box center [1366, 618] width 37 height 33
select select "40"
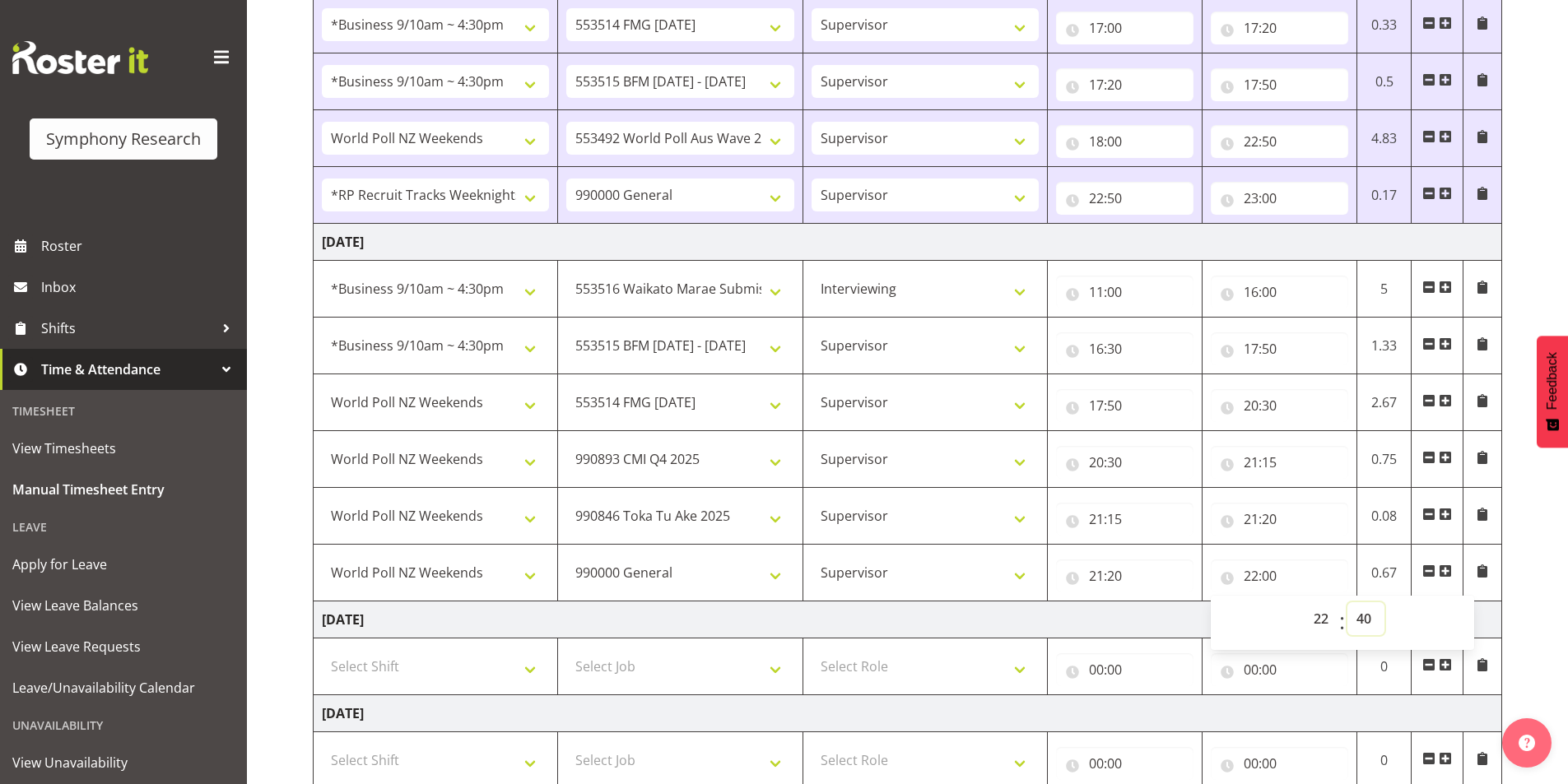
click at [1347, 602] on select "00 01 02 03 04 05 06 07 08 09 10 11 12 13 14 15 16 17 18 19 20 21 22 23 24 25 2…" at bounding box center [1366, 618] width 37 height 33
type input "22:40"
click at [1538, 565] on div "[DATE] - [DATE] Shift Job Role Start Time End Time Total [DATE] !!Weekend Resid…" at bounding box center [940, 148] width 1255 height 1841
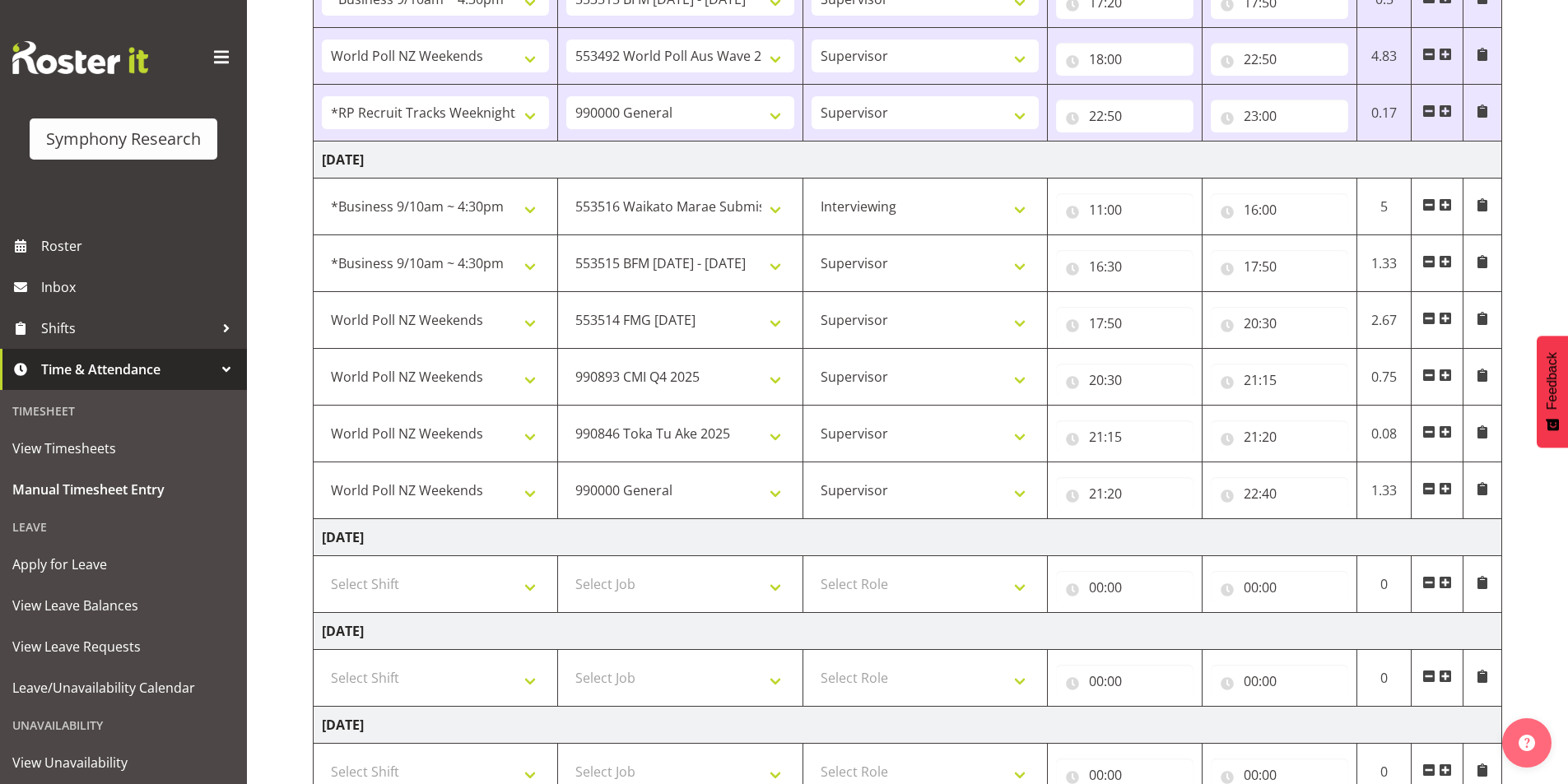
scroll to position [1202, 0]
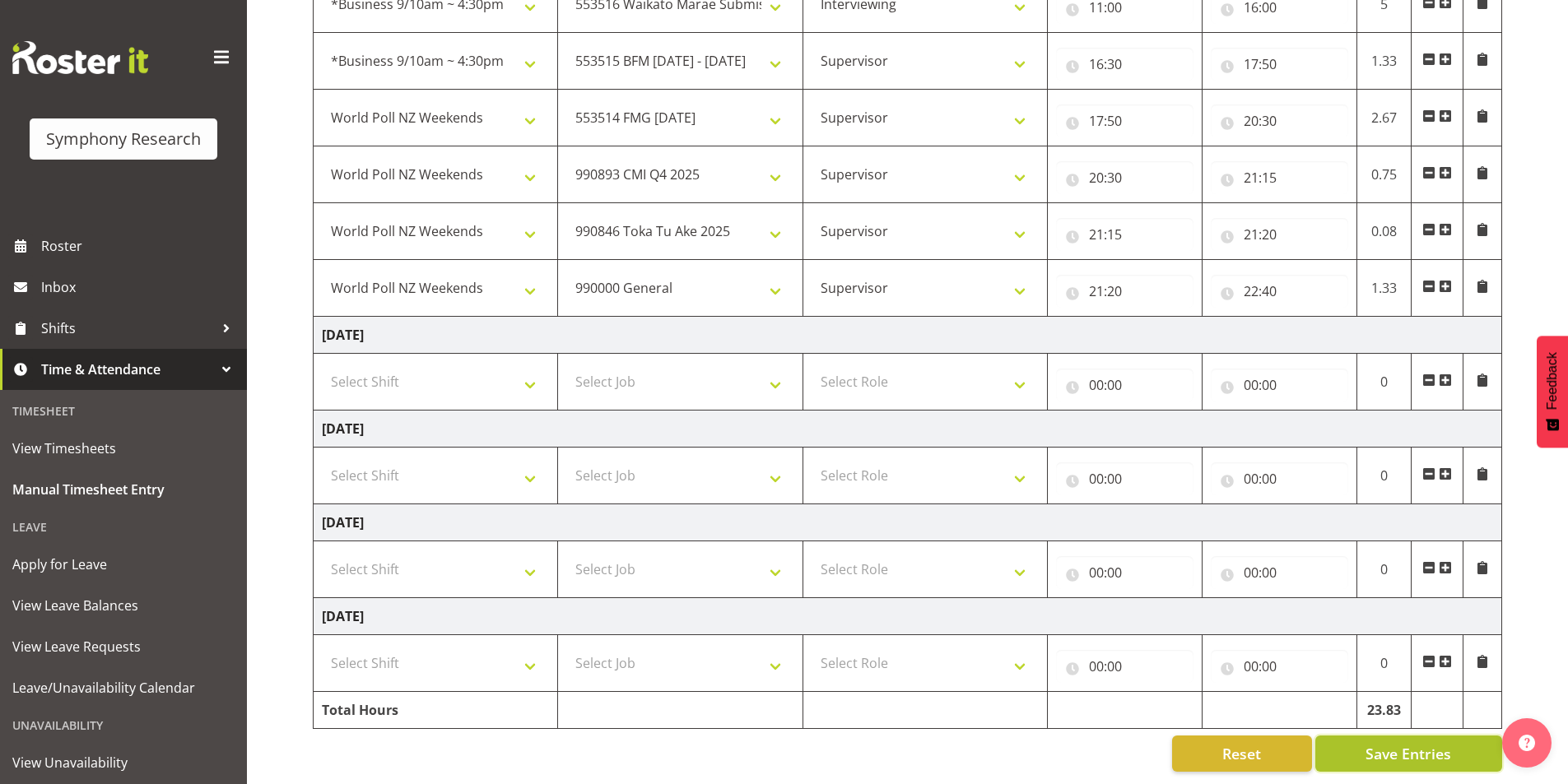
click at [1383, 743] on span "Save Entries" at bounding box center [1408, 754] width 86 height 22
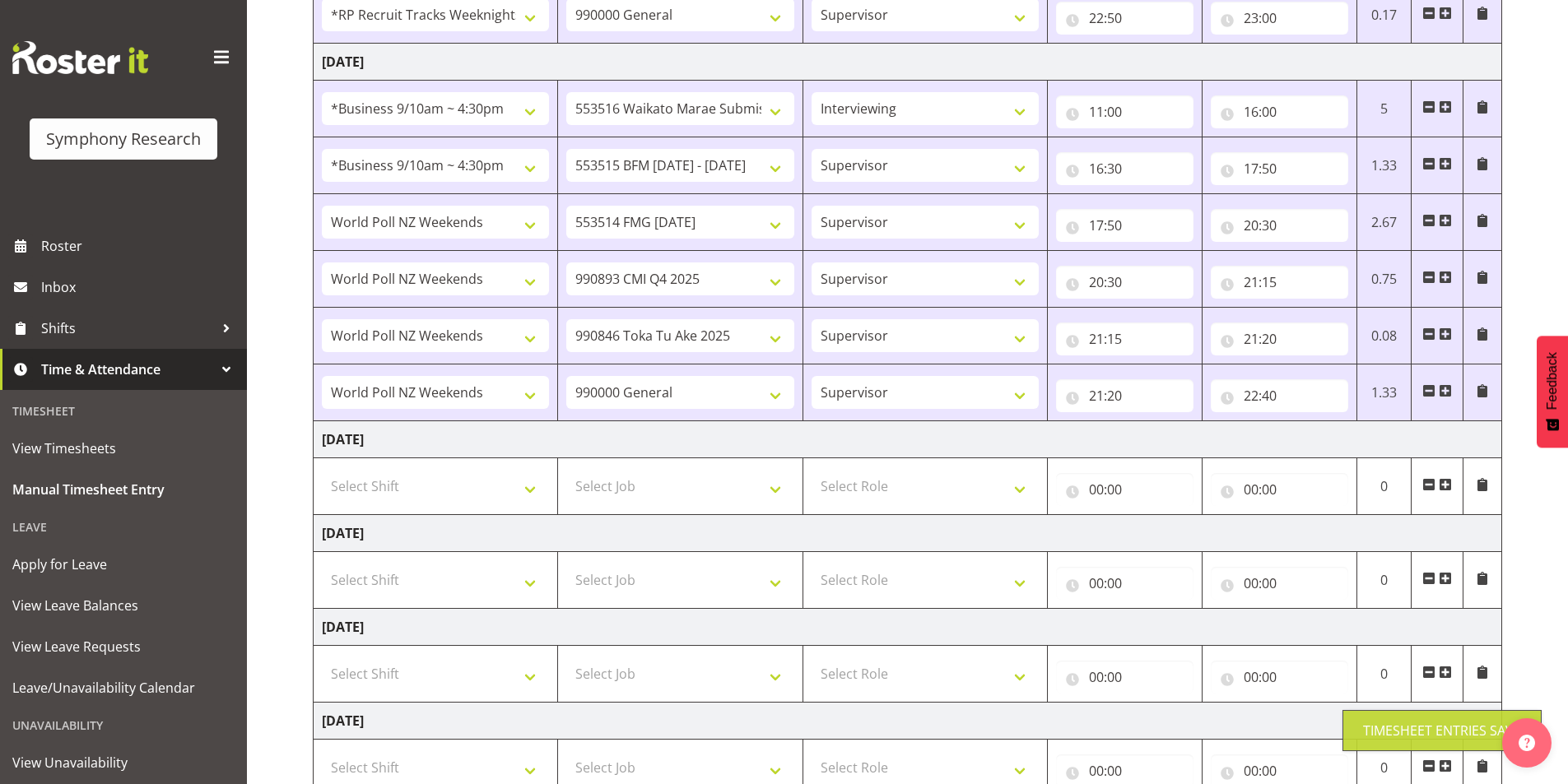
scroll to position [873, 0]
